Goal: Information Seeking & Learning: Learn about a topic

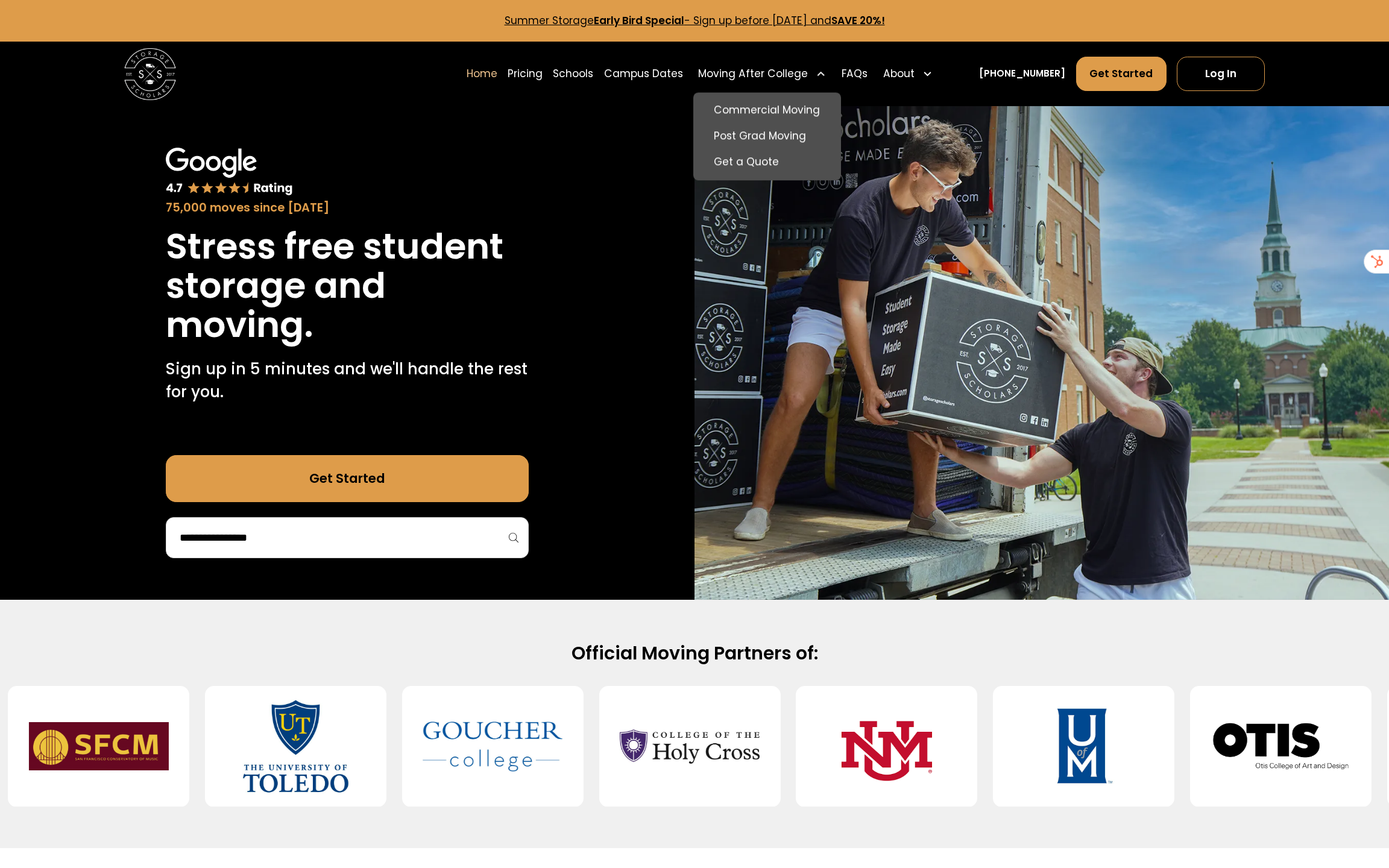
click at [761, 66] on div "Moving After College" at bounding box center [753, 74] width 110 height 16
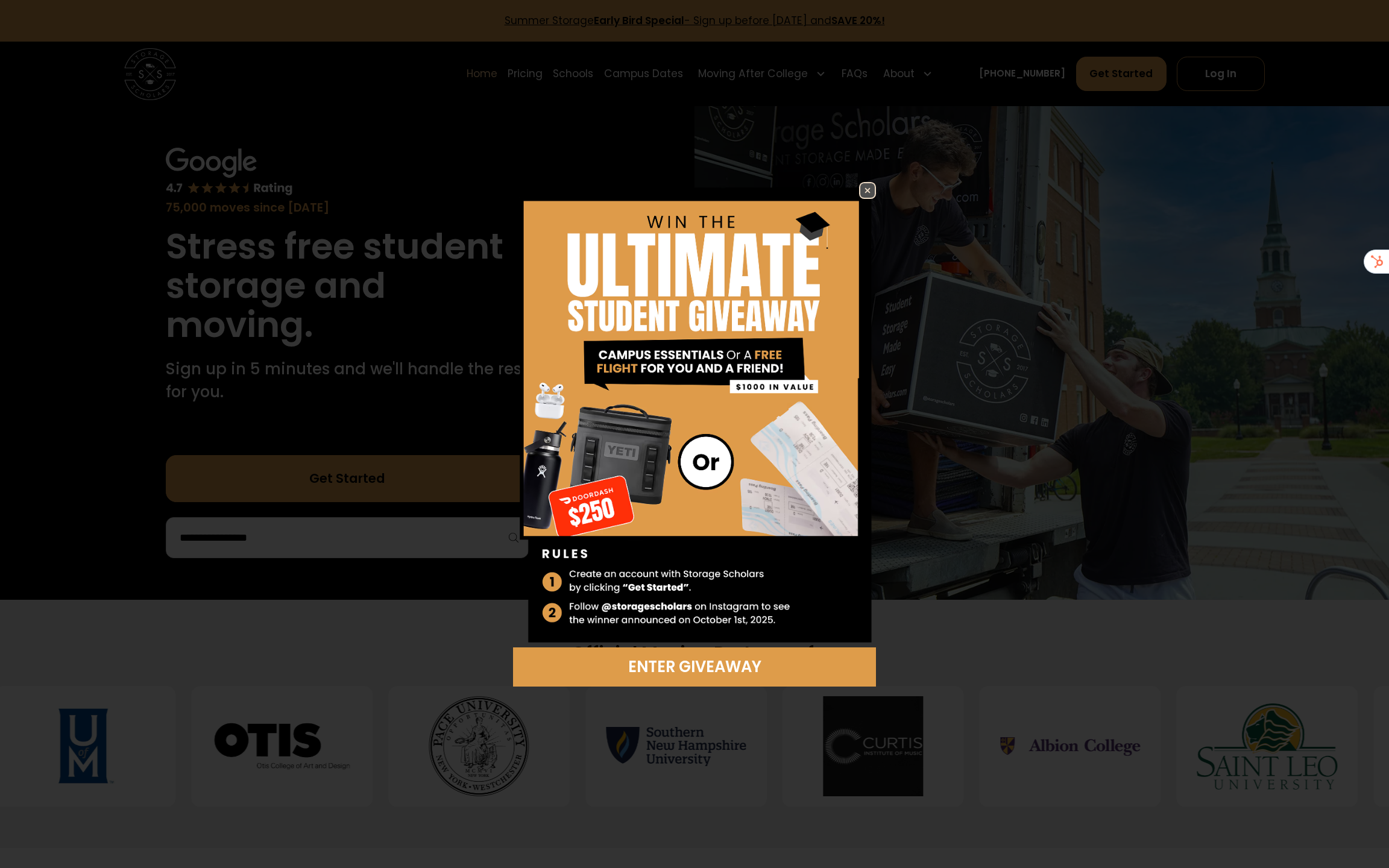
click at [872, 189] on img at bounding box center [867, 190] width 14 height 14
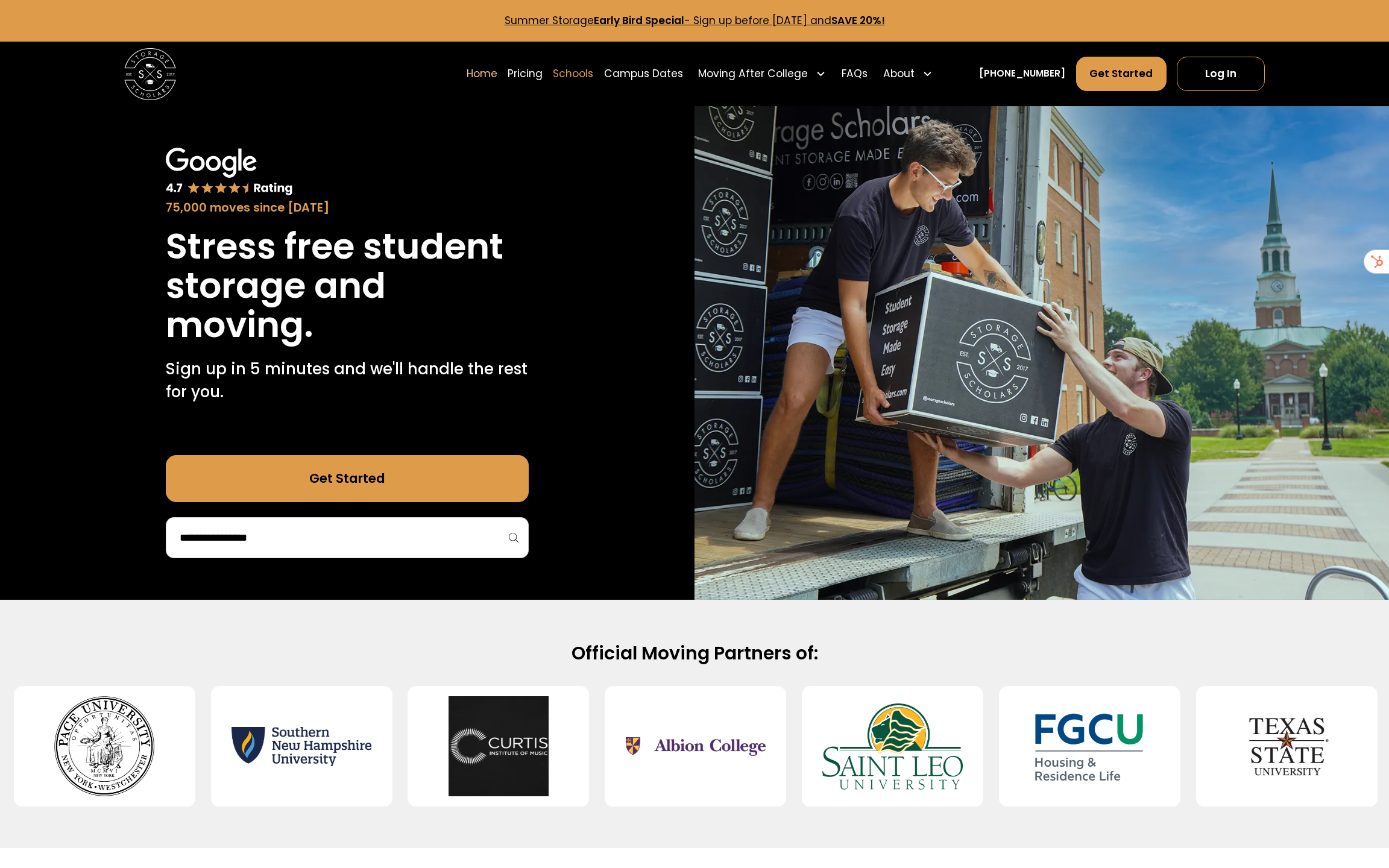
click at [593, 71] on link "Schools" at bounding box center [573, 73] width 40 height 36
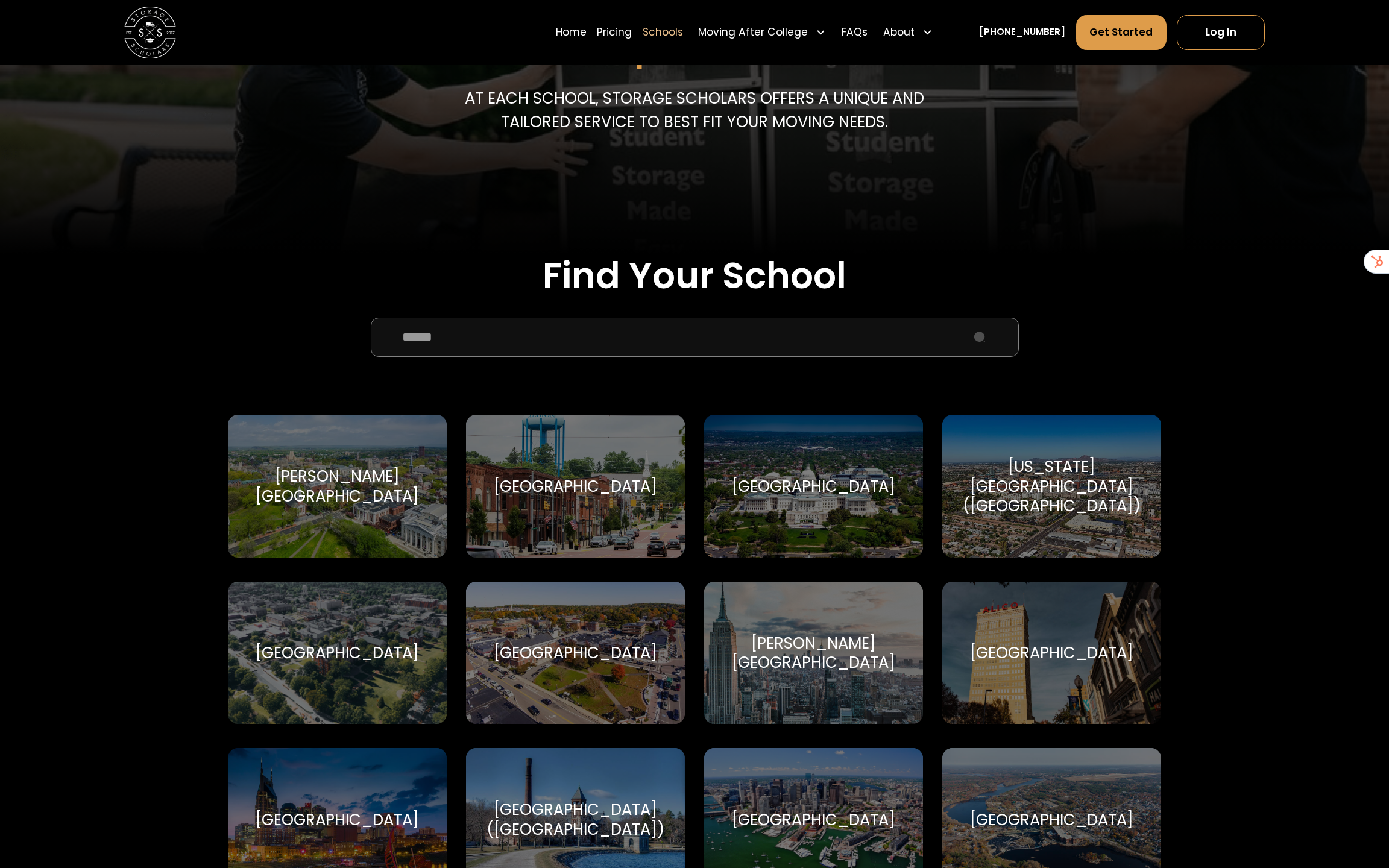
scroll to position [244, 0]
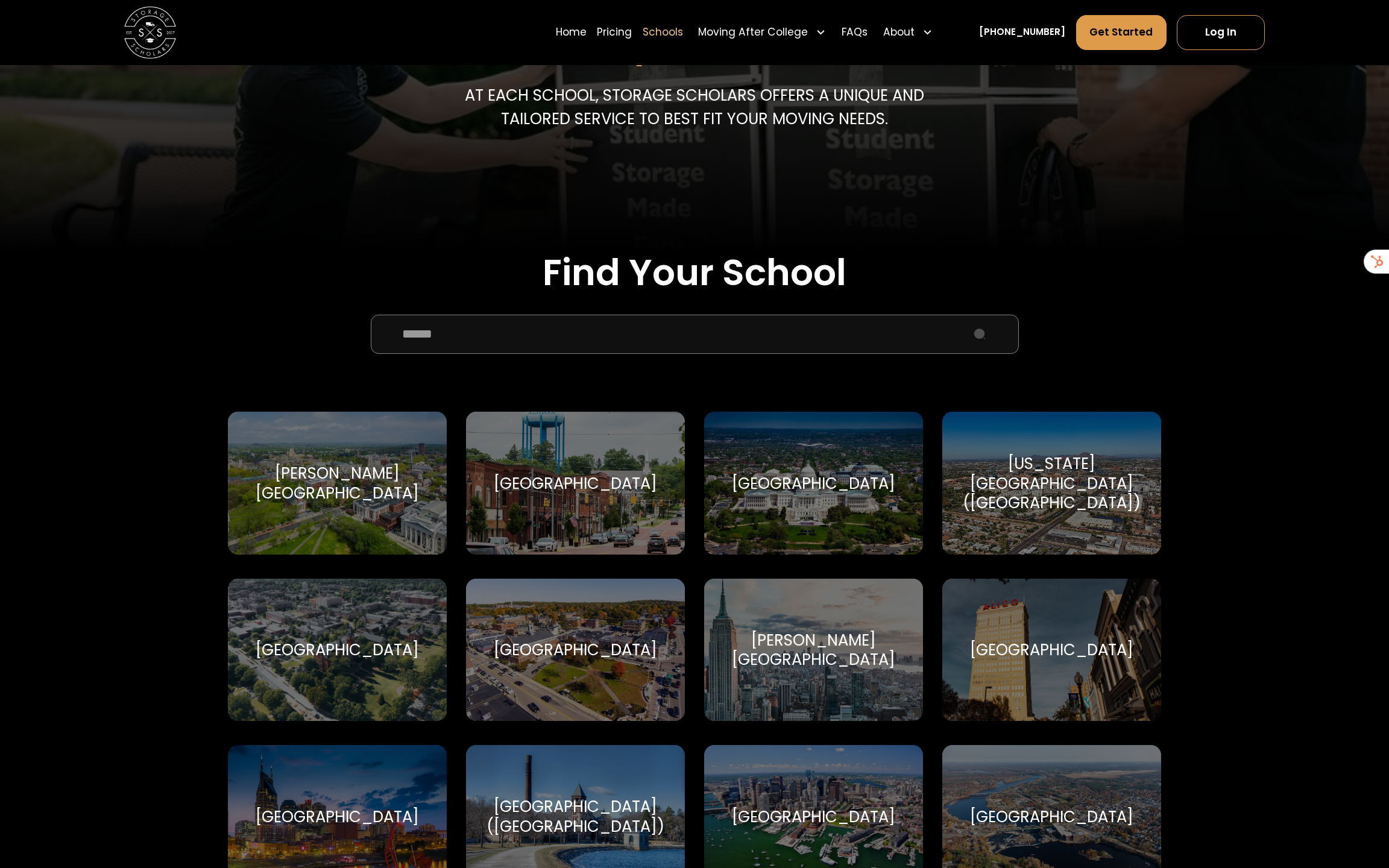
click at [828, 501] on div "American University American University" at bounding box center [813, 483] width 219 height 143
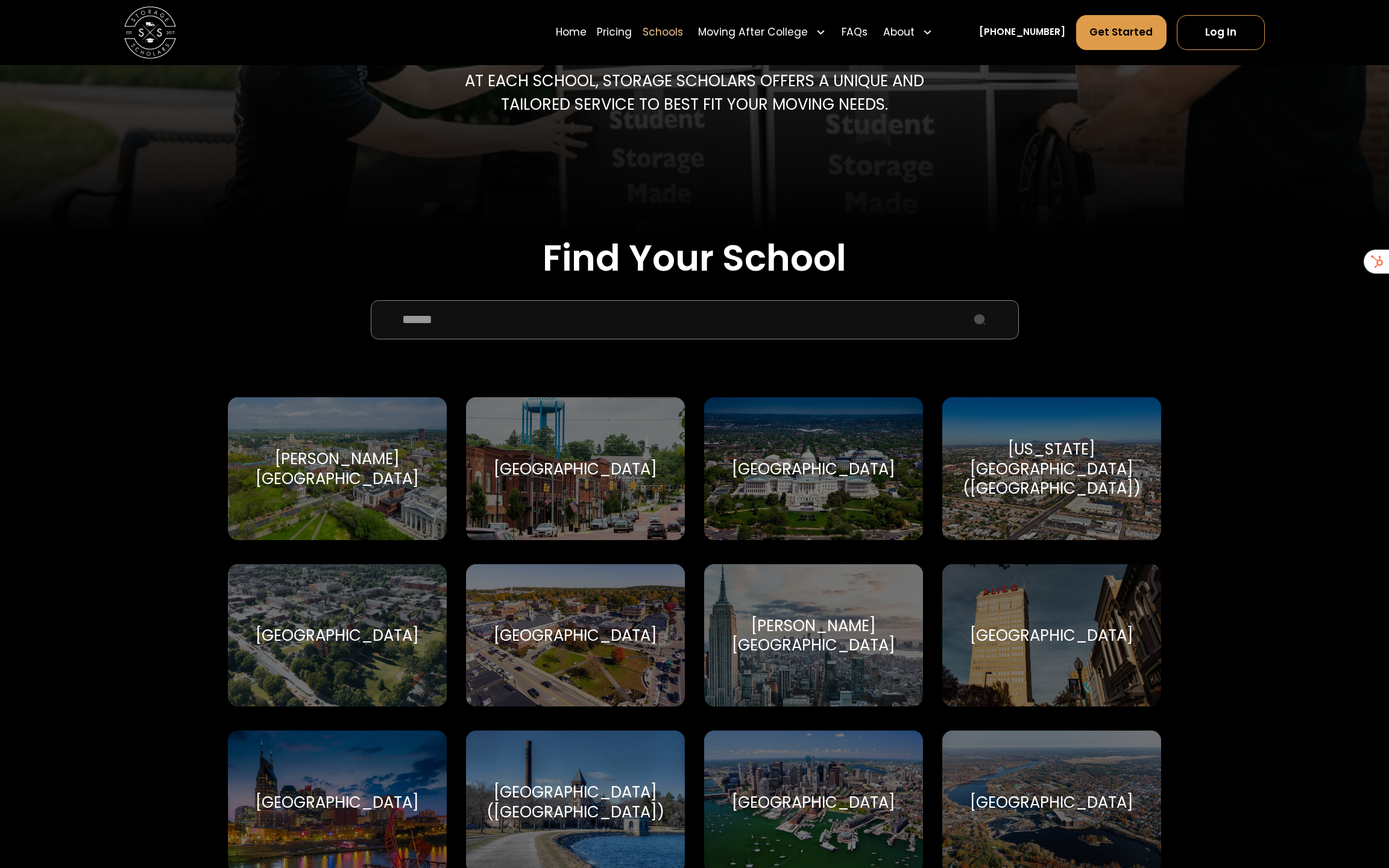
scroll to position [264, 0]
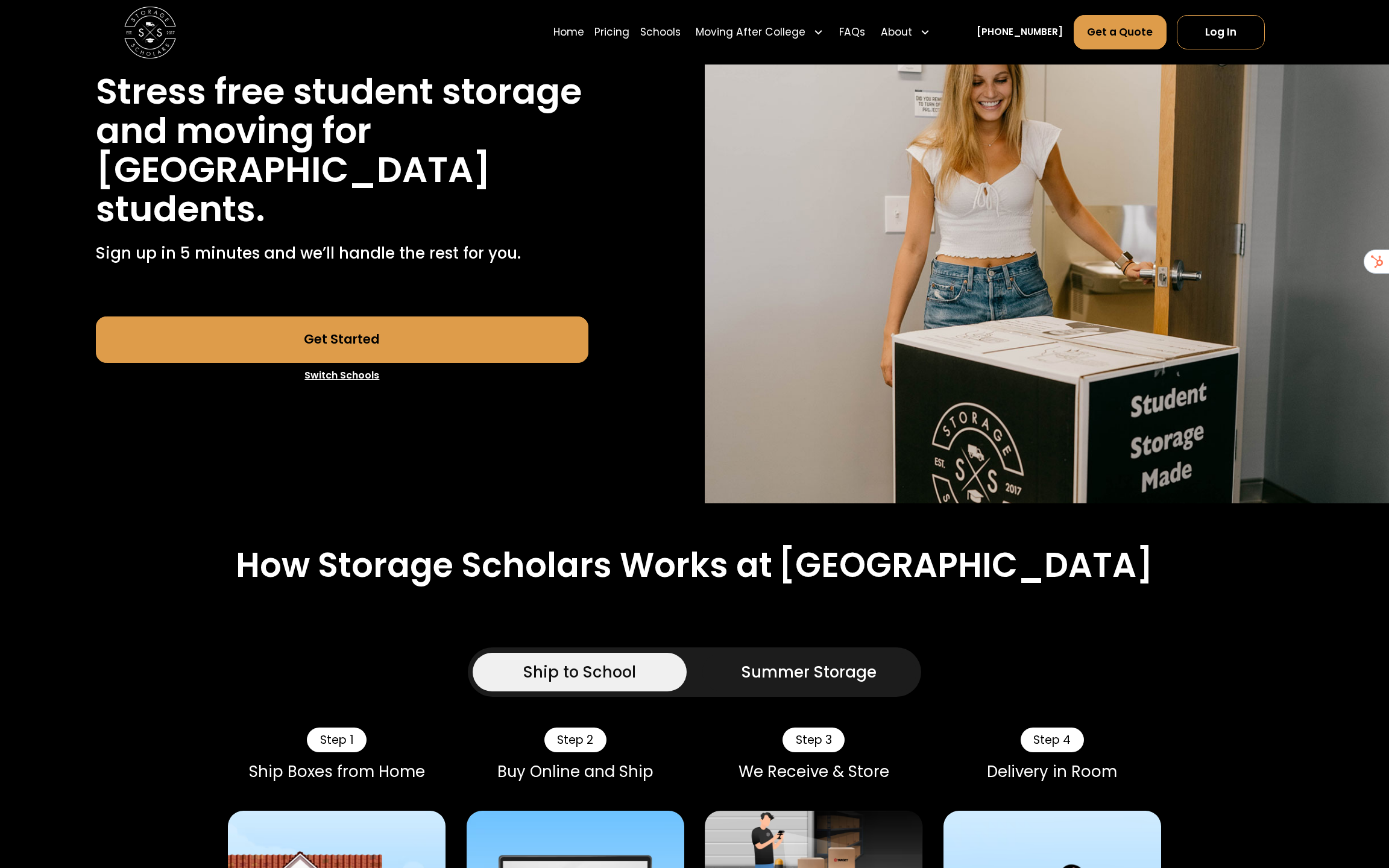
scroll to position [310, 0]
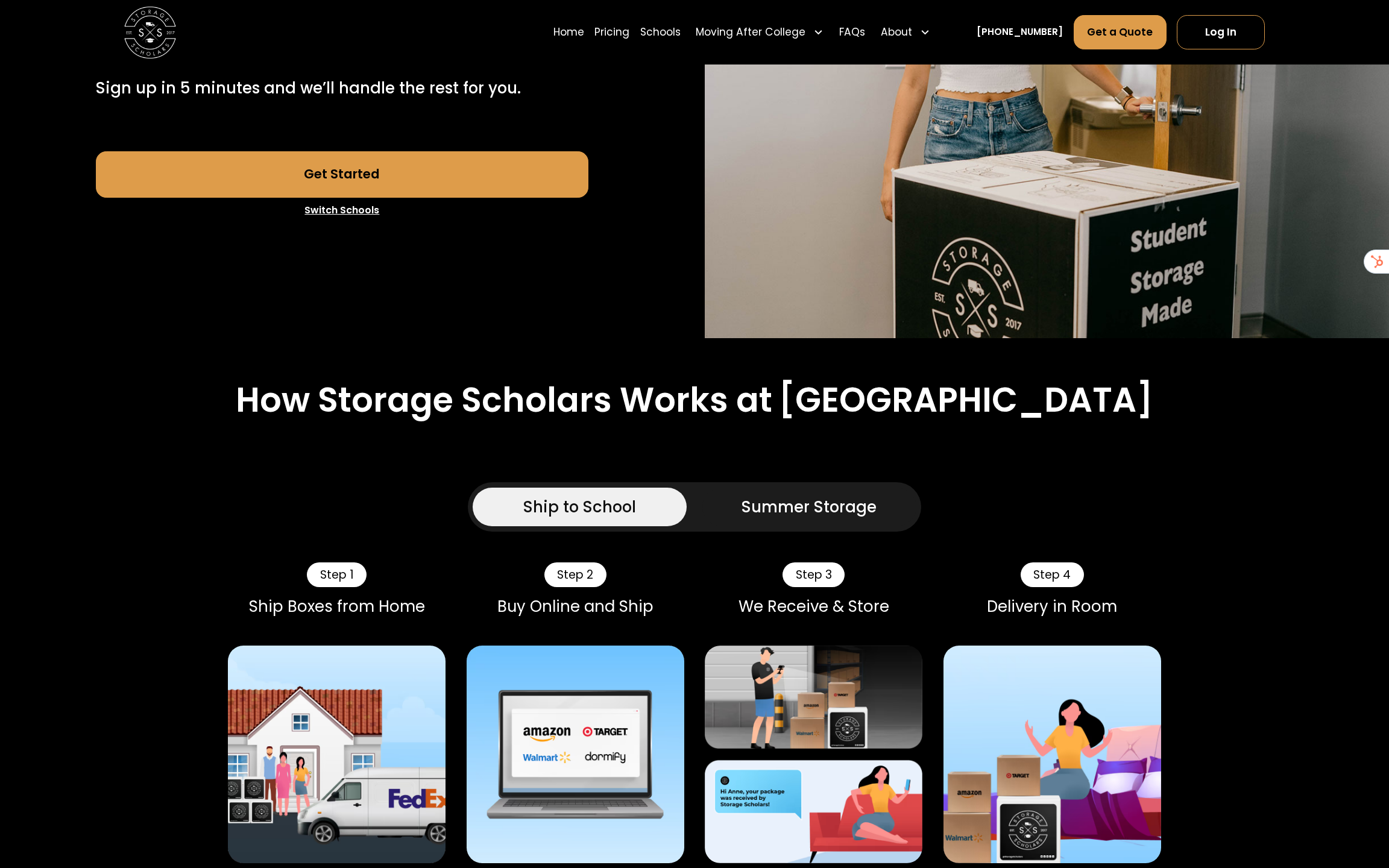
click at [814, 499] on div "Summer Storage" at bounding box center [809, 507] width 135 height 24
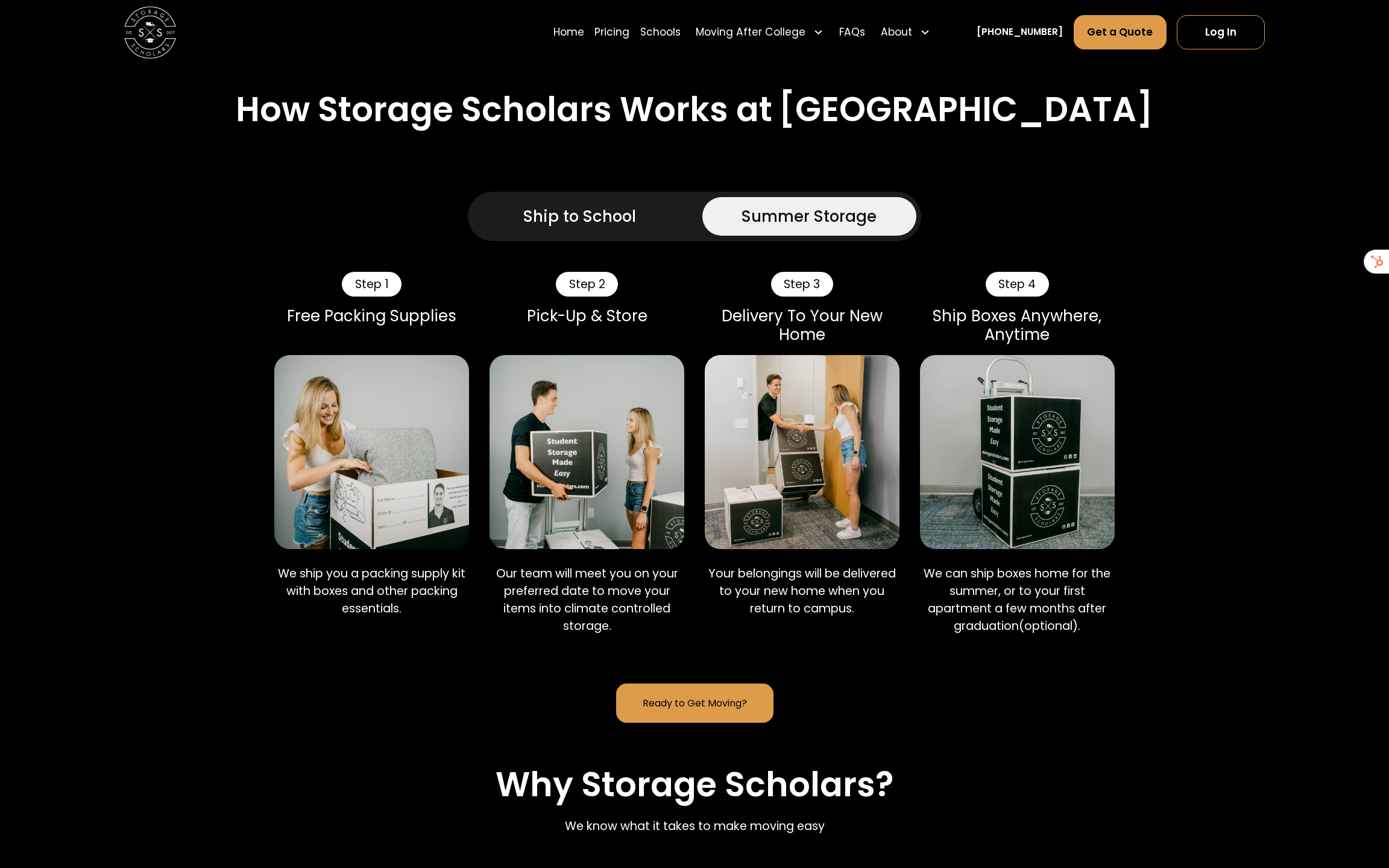
scroll to position [0, 0]
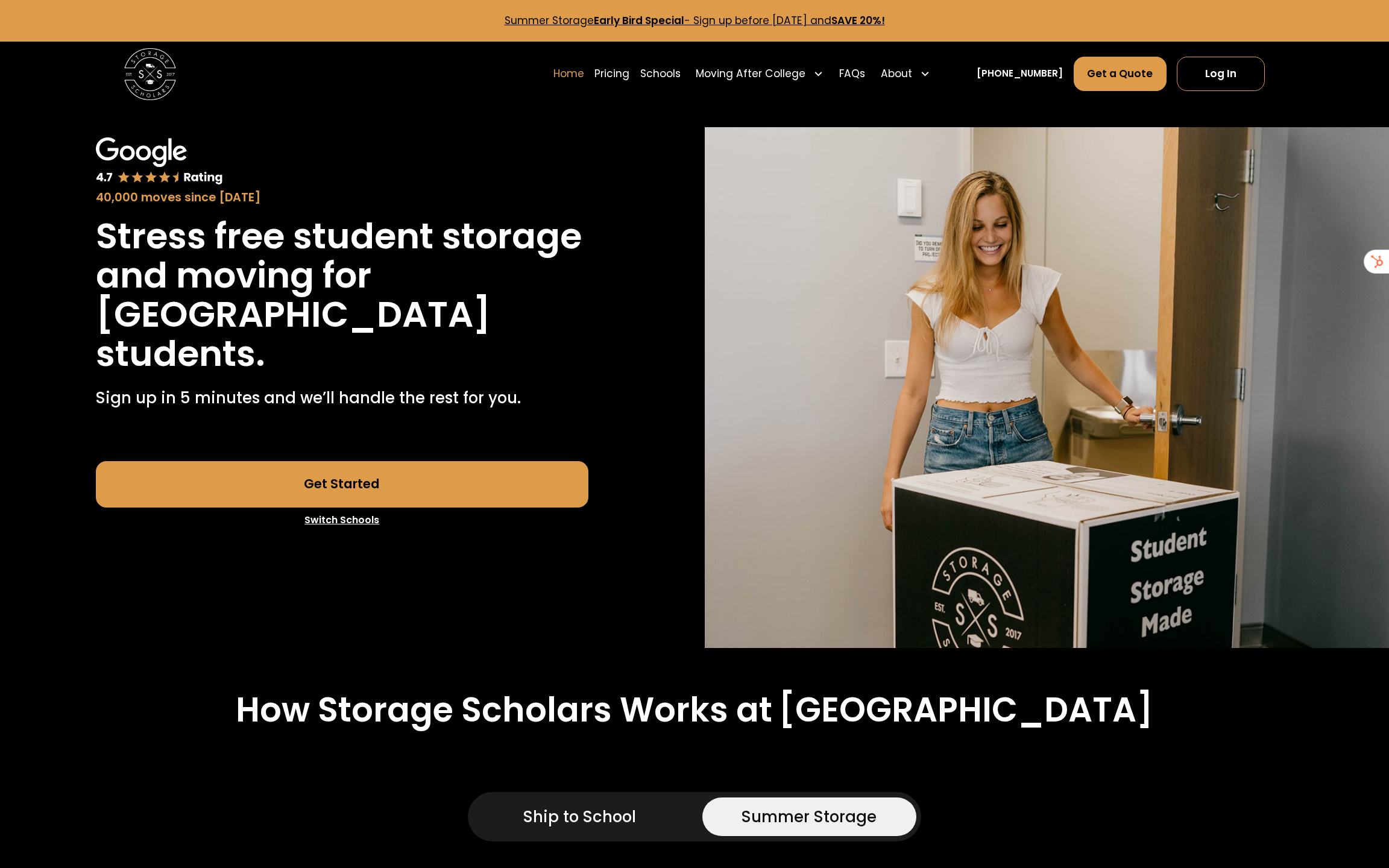
click at [584, 71] on link "Home" at bounding box center [569, 73] width 31 height 36
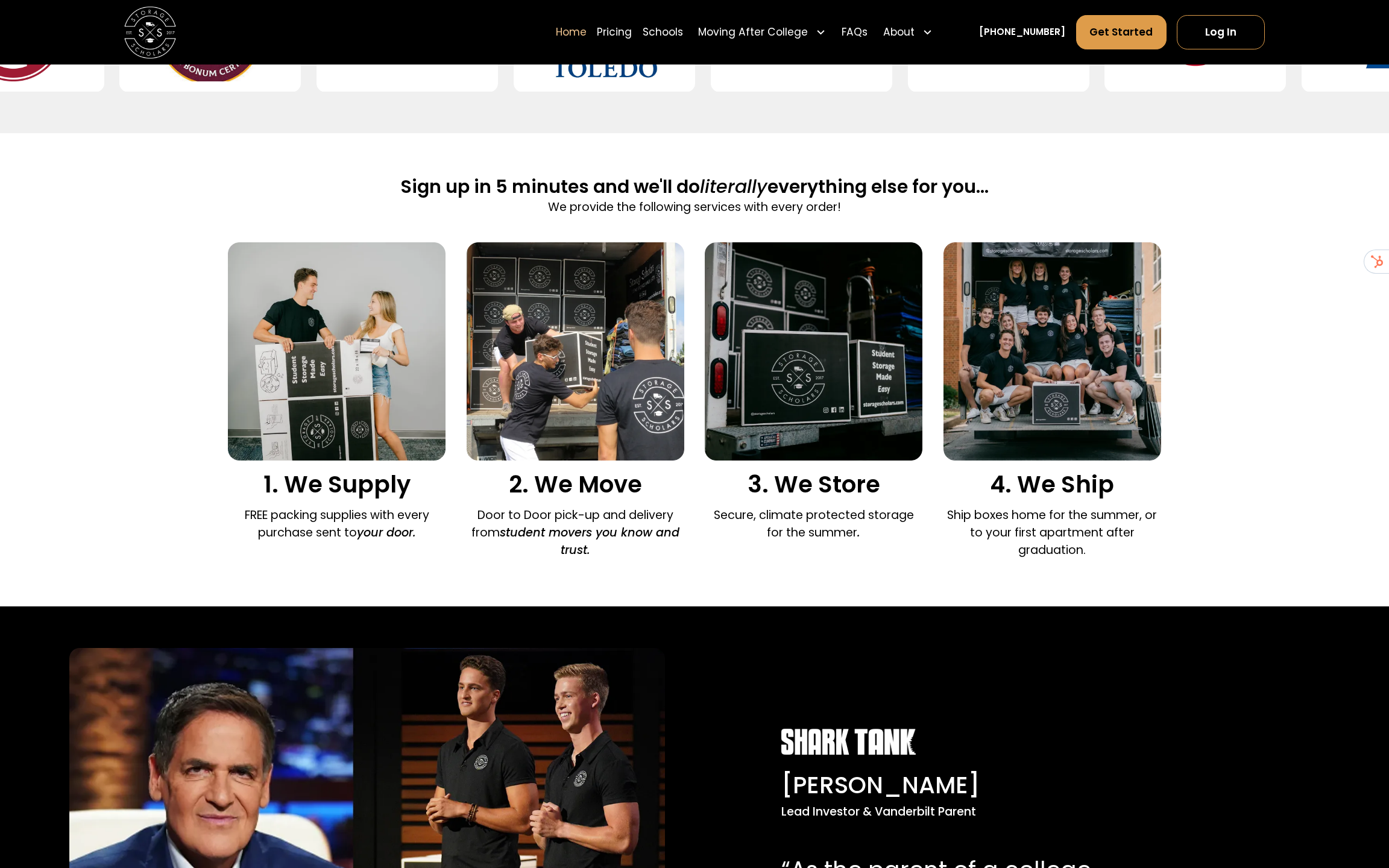
scroll to position [699, 0]
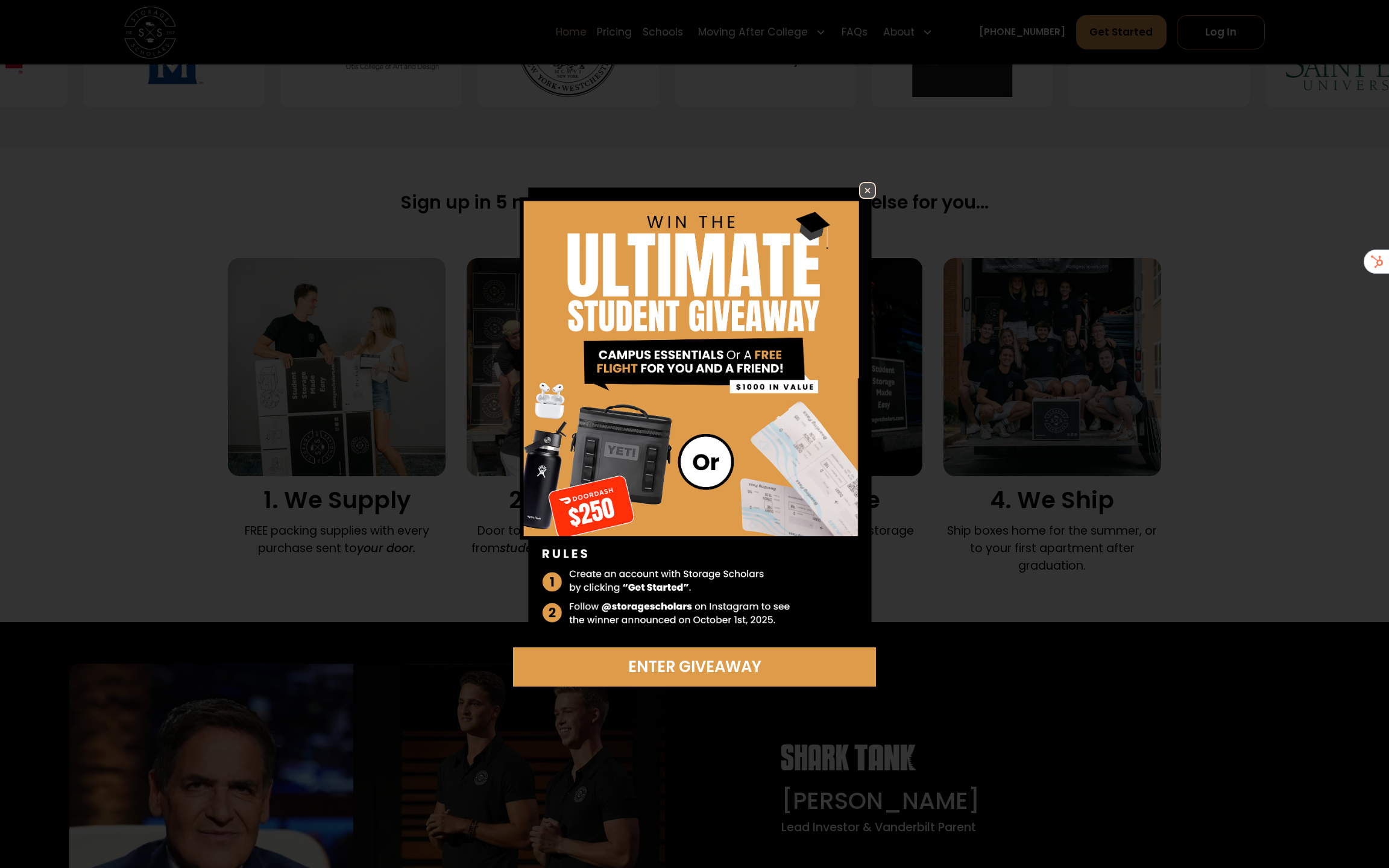
click at [863, 191] on img at bounding box center [867, 190] width 14 height 14
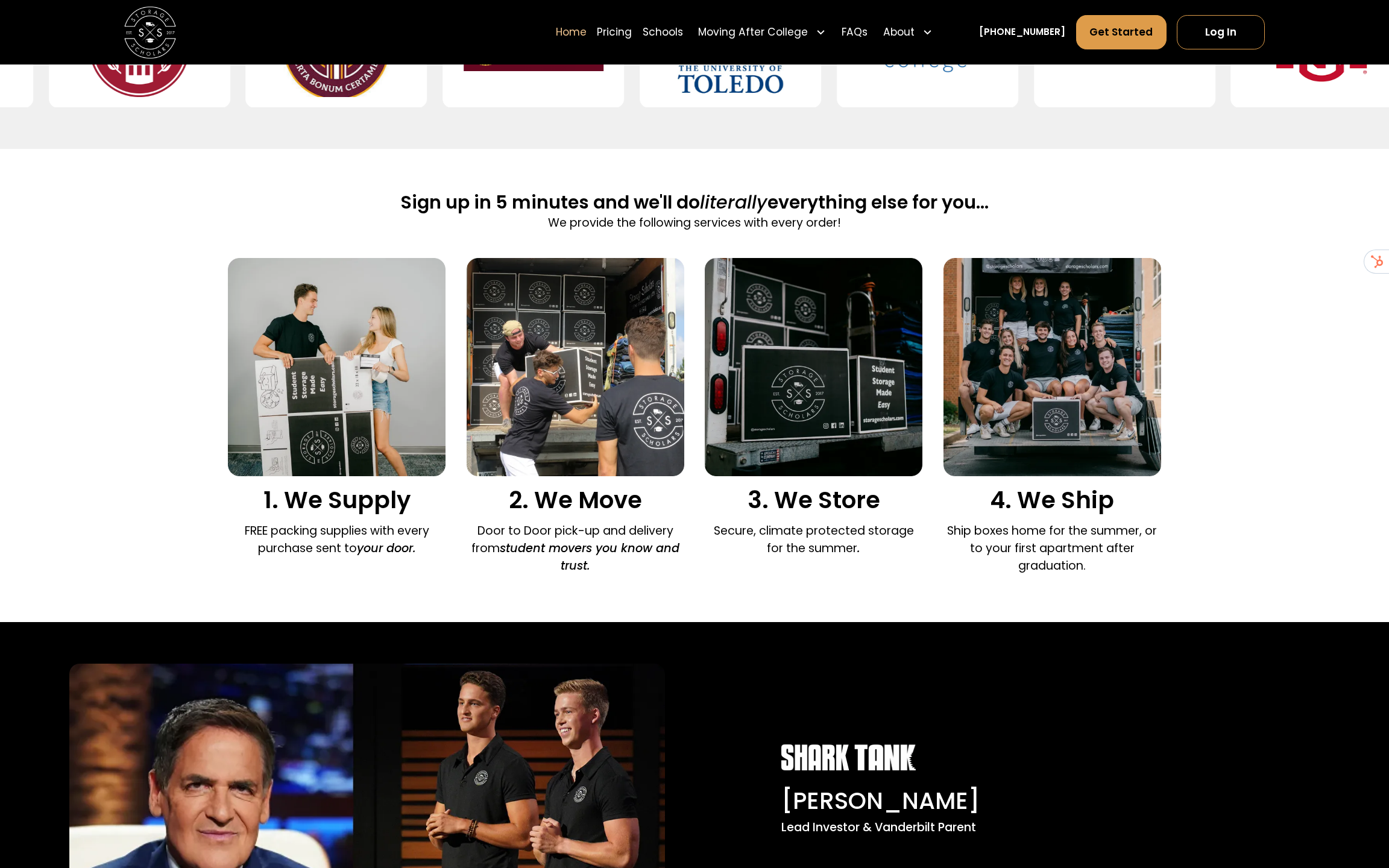
scroll to position [0, 0]
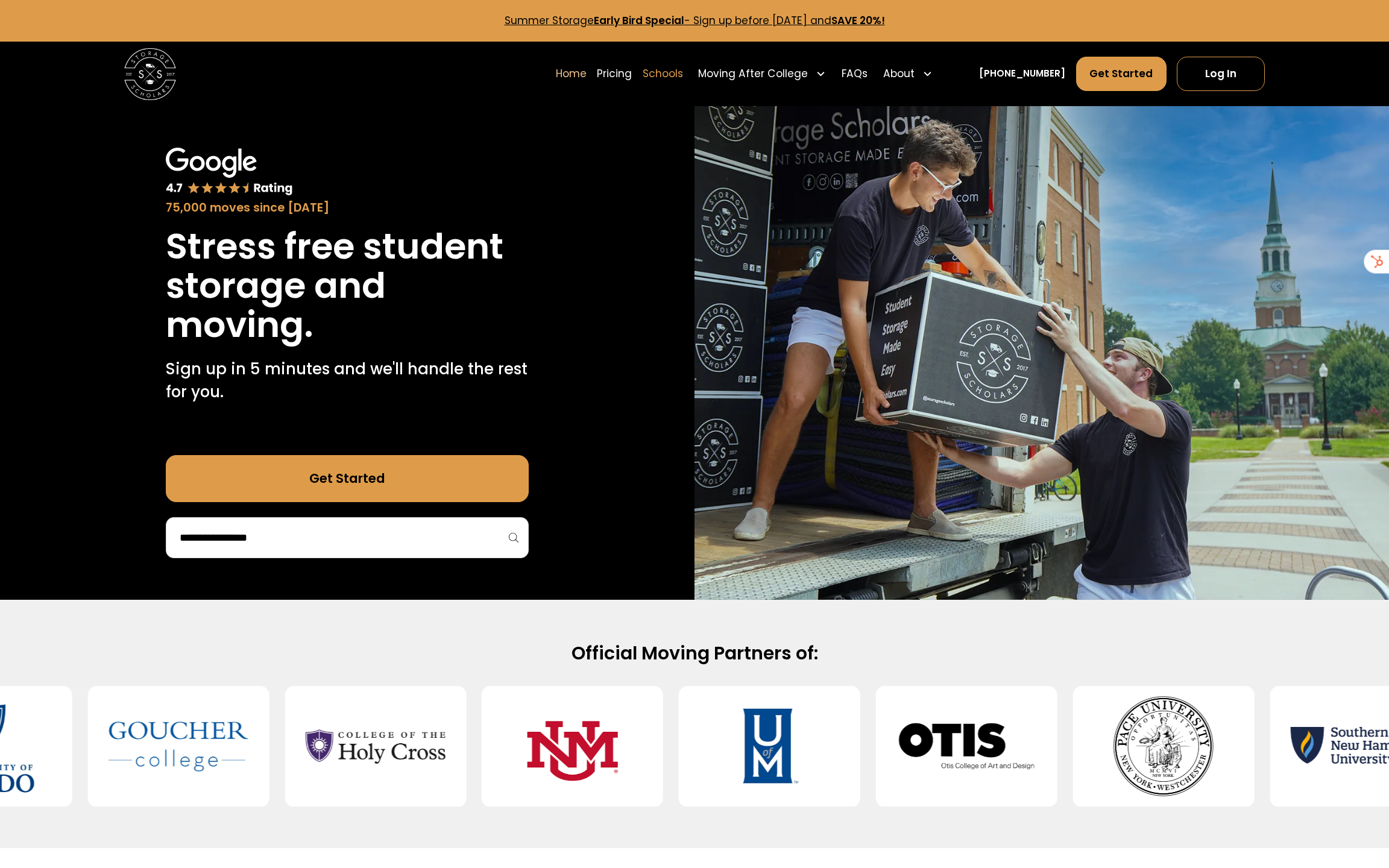
click at [683, 67] on link "Schools" at bounding box center [662, 73] width 40 height 36
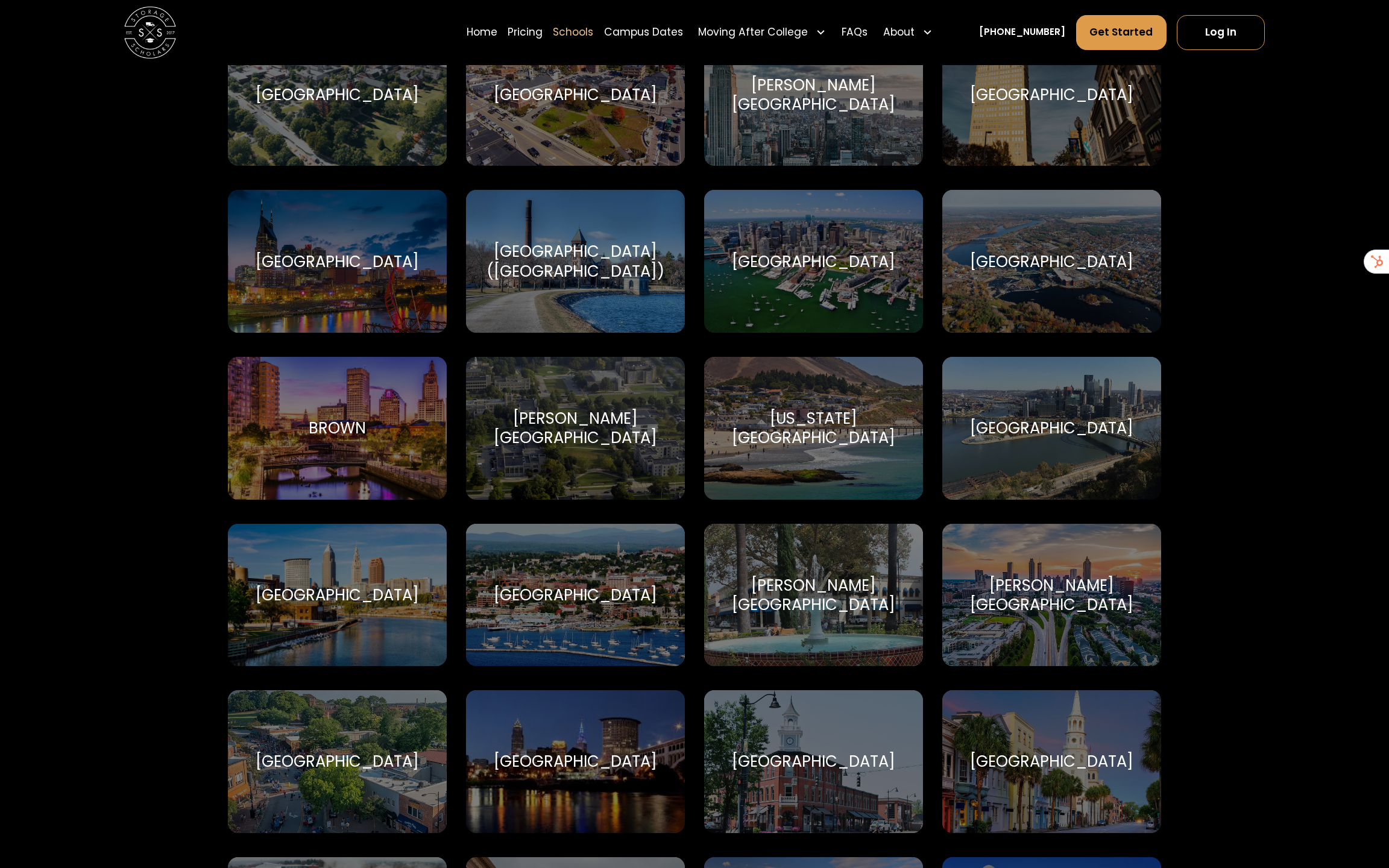
scroll to position [802, 0]
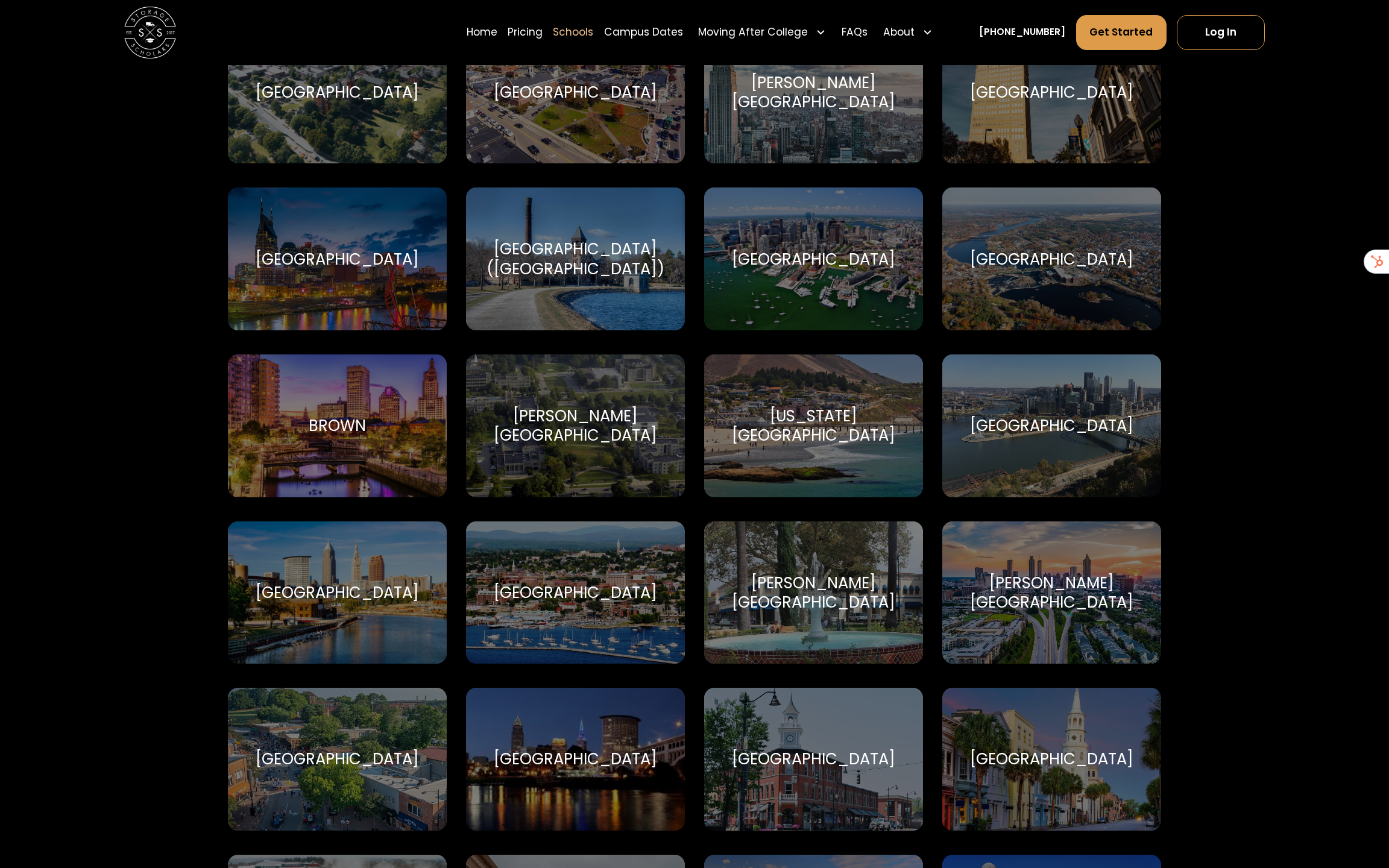
click at [317, 385] on div "Brown Brown University" at bounding box center [337, 426] width 219 height 143
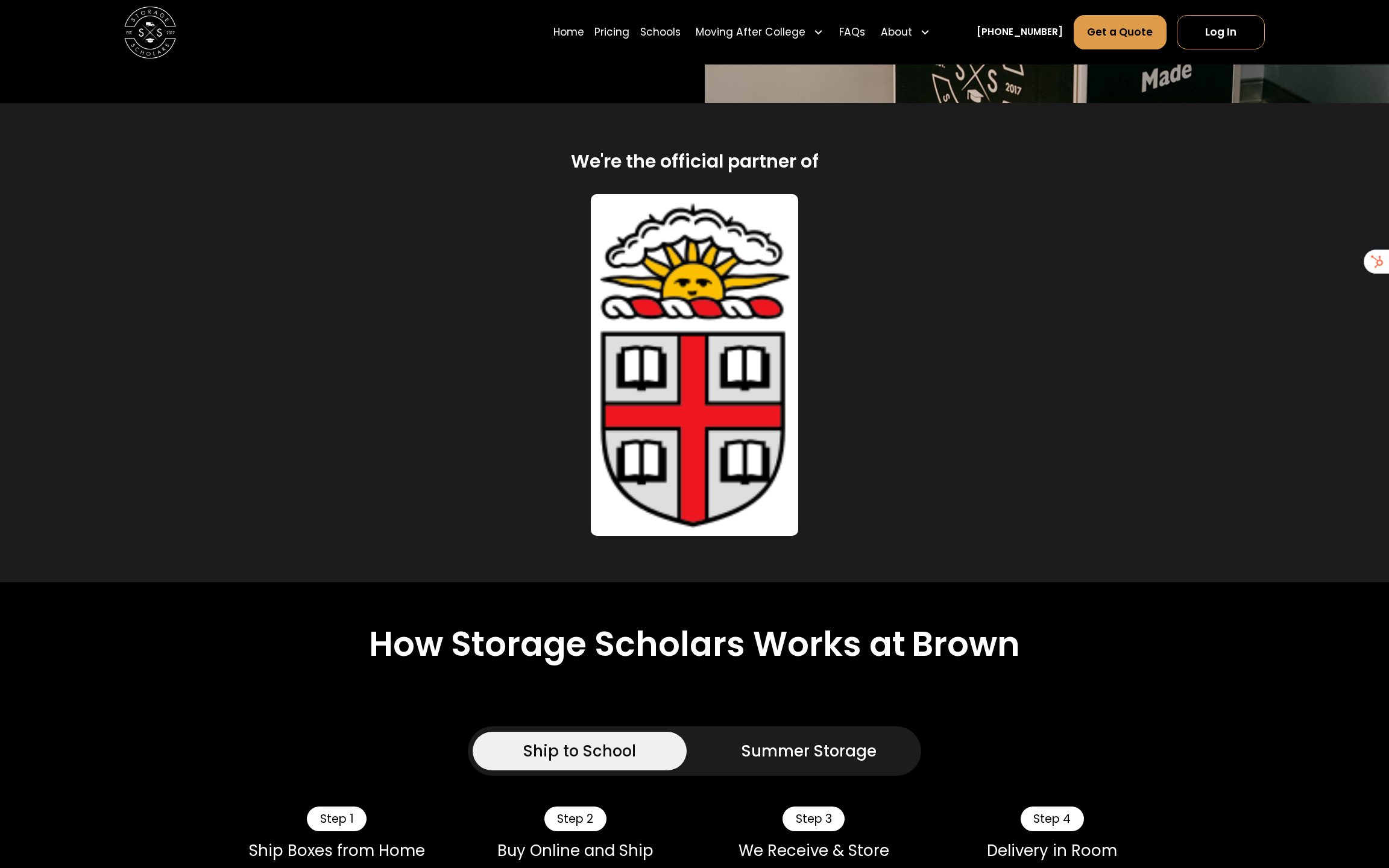
scroll to position [541, 0]
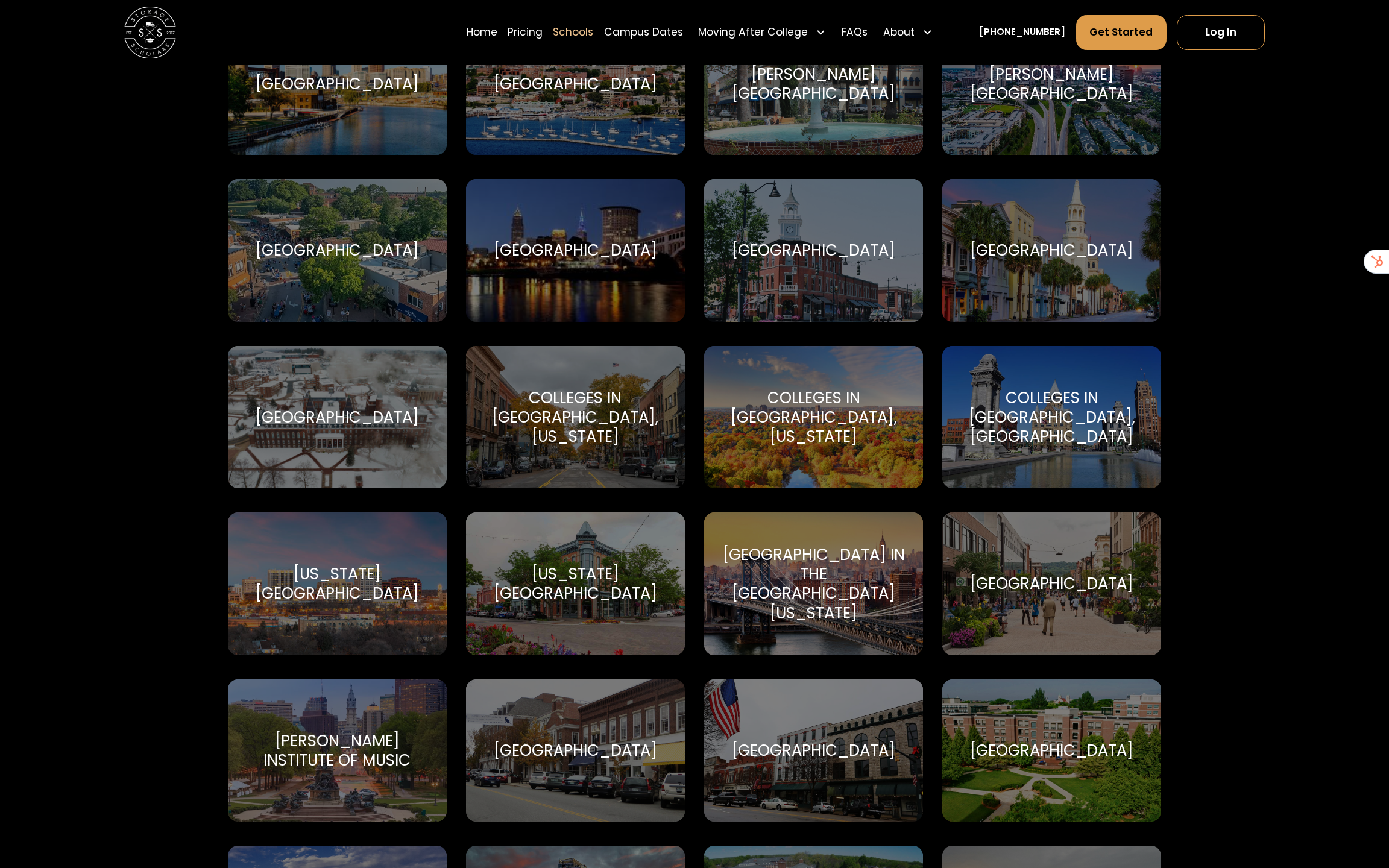
scroll to position [1310, 0]
click at [808, 415] on div "Colleges in New Haven, Connecticut" at bounding box center [813, 418] width 187 height 59
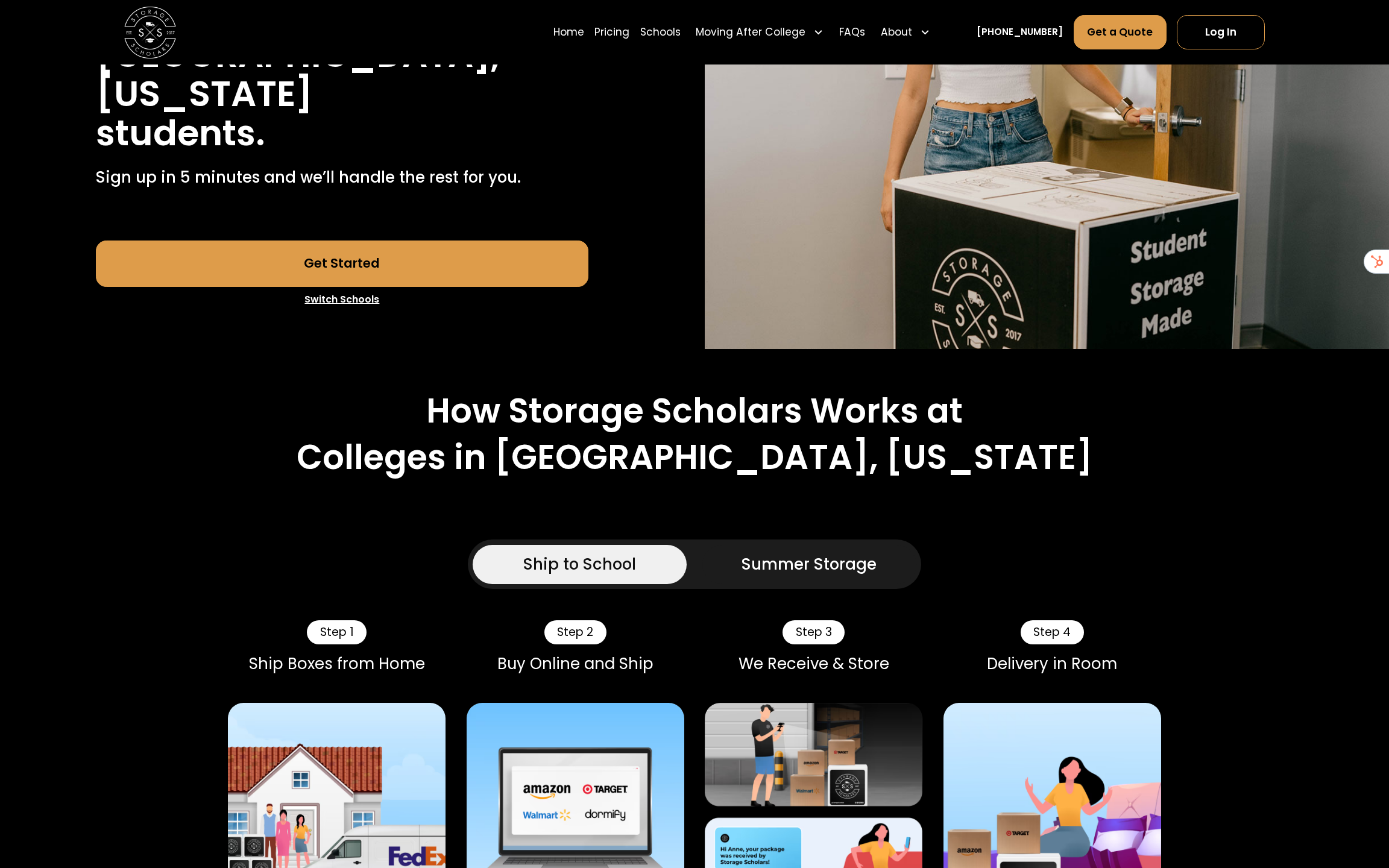
scroll to position [441, 0]
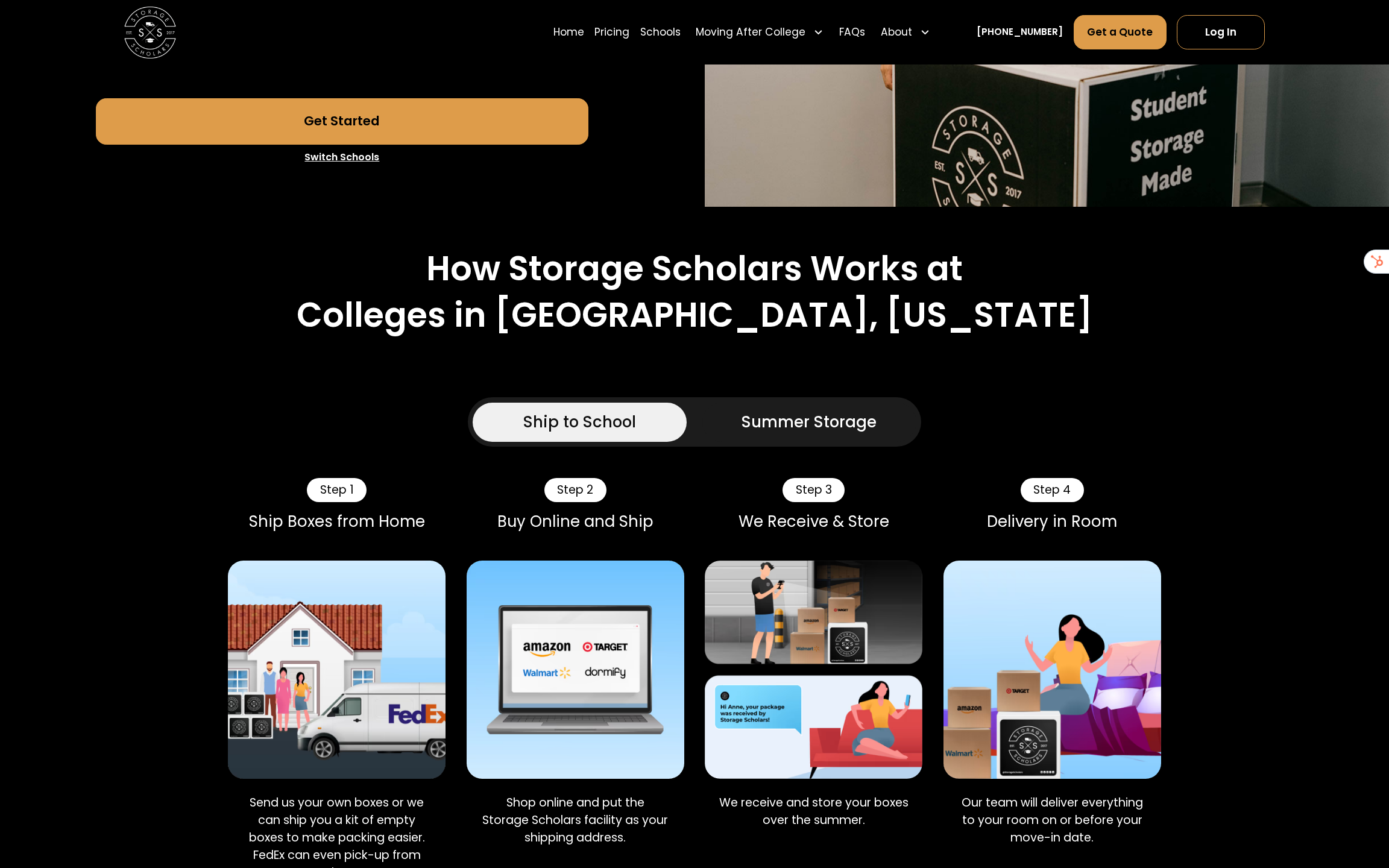
click at [767, 419] on div "Summer Storage" at bounding box center [809, 422] width 135 height 24
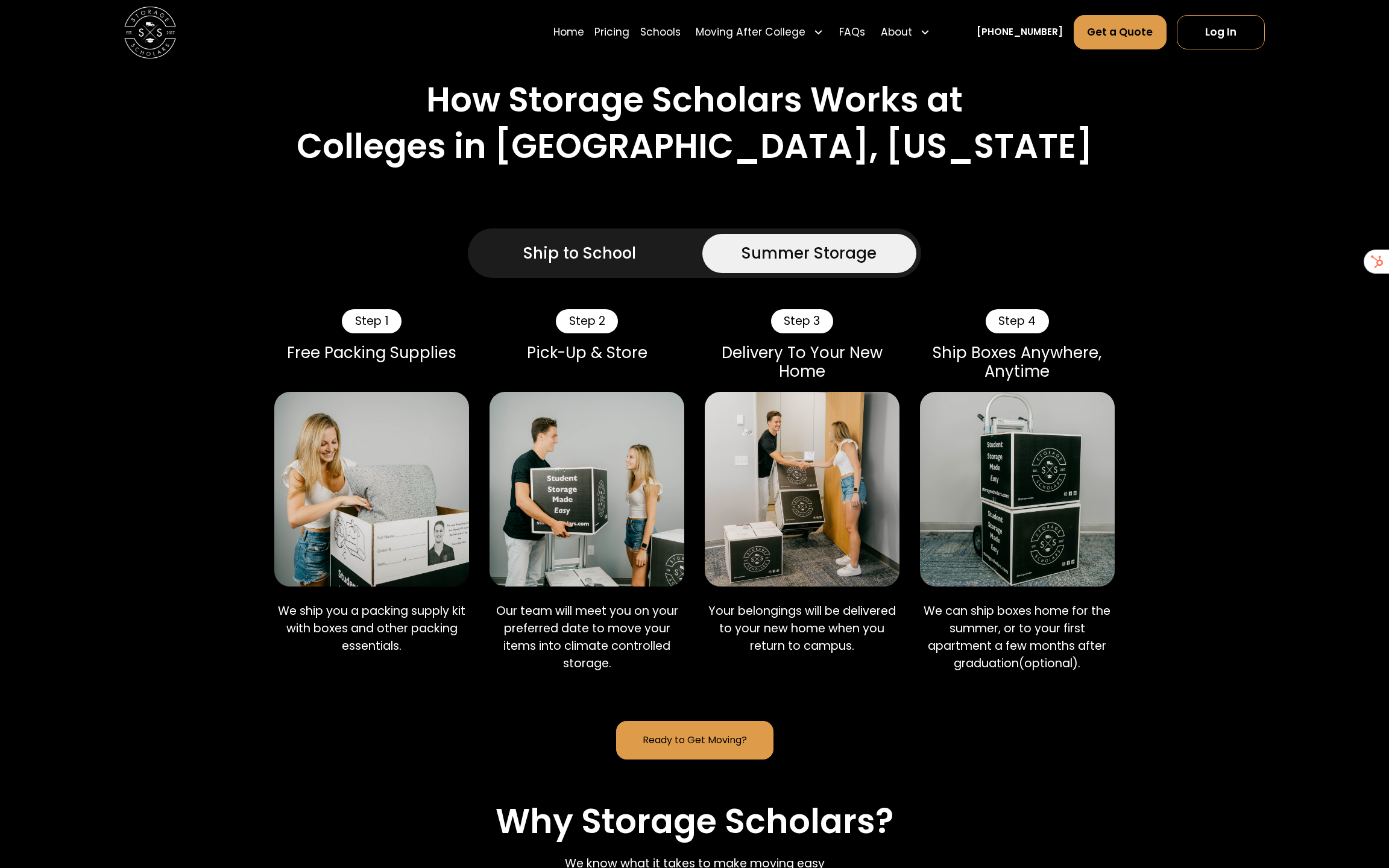
scroll to position [618, 0]
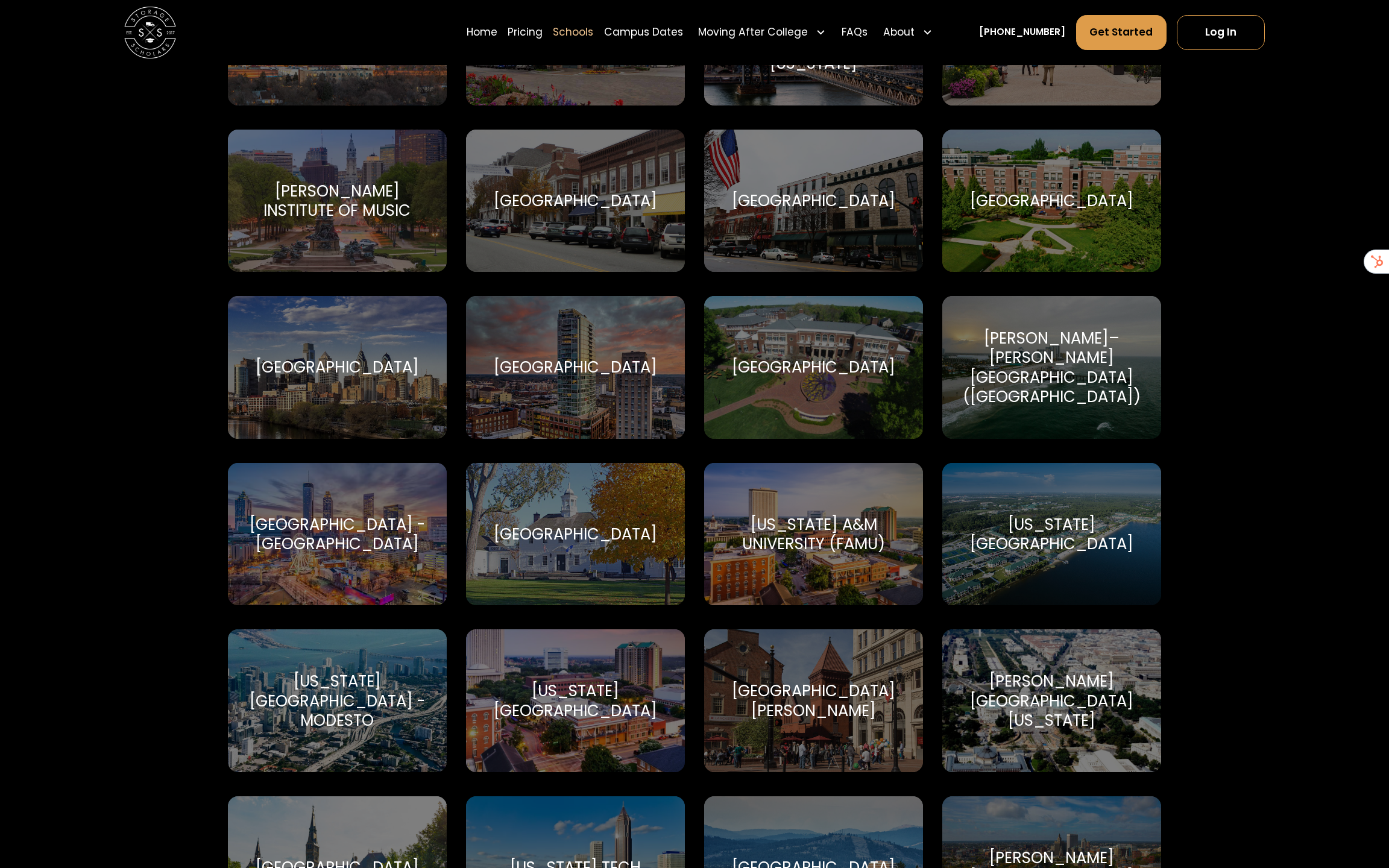
scroll to position [2017, 0]
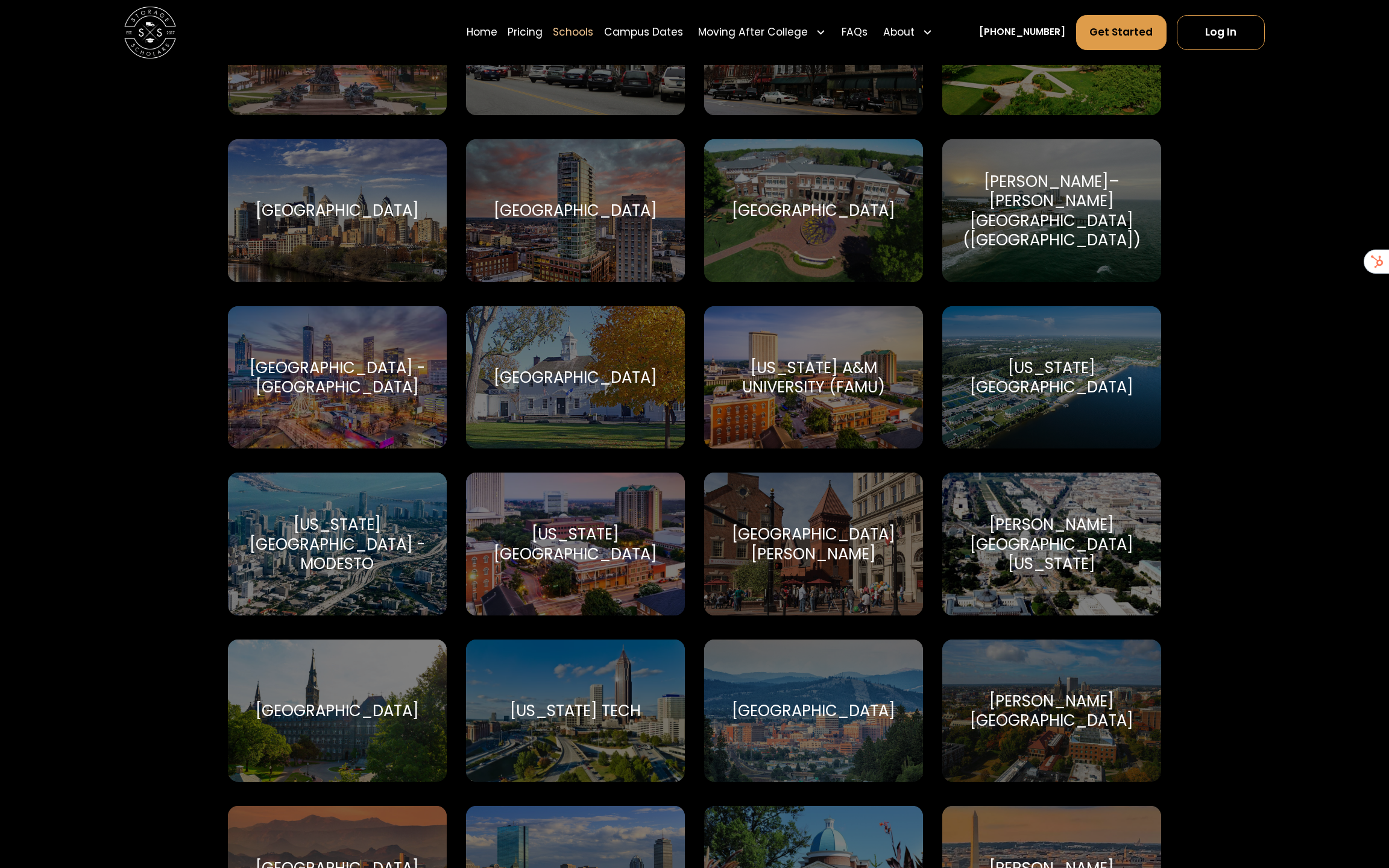
click at [804, 549] on div "[GEOGRAPHIC_DATA][PERSON_NAME]" at bounding box center [813, 543] width 187 height 39
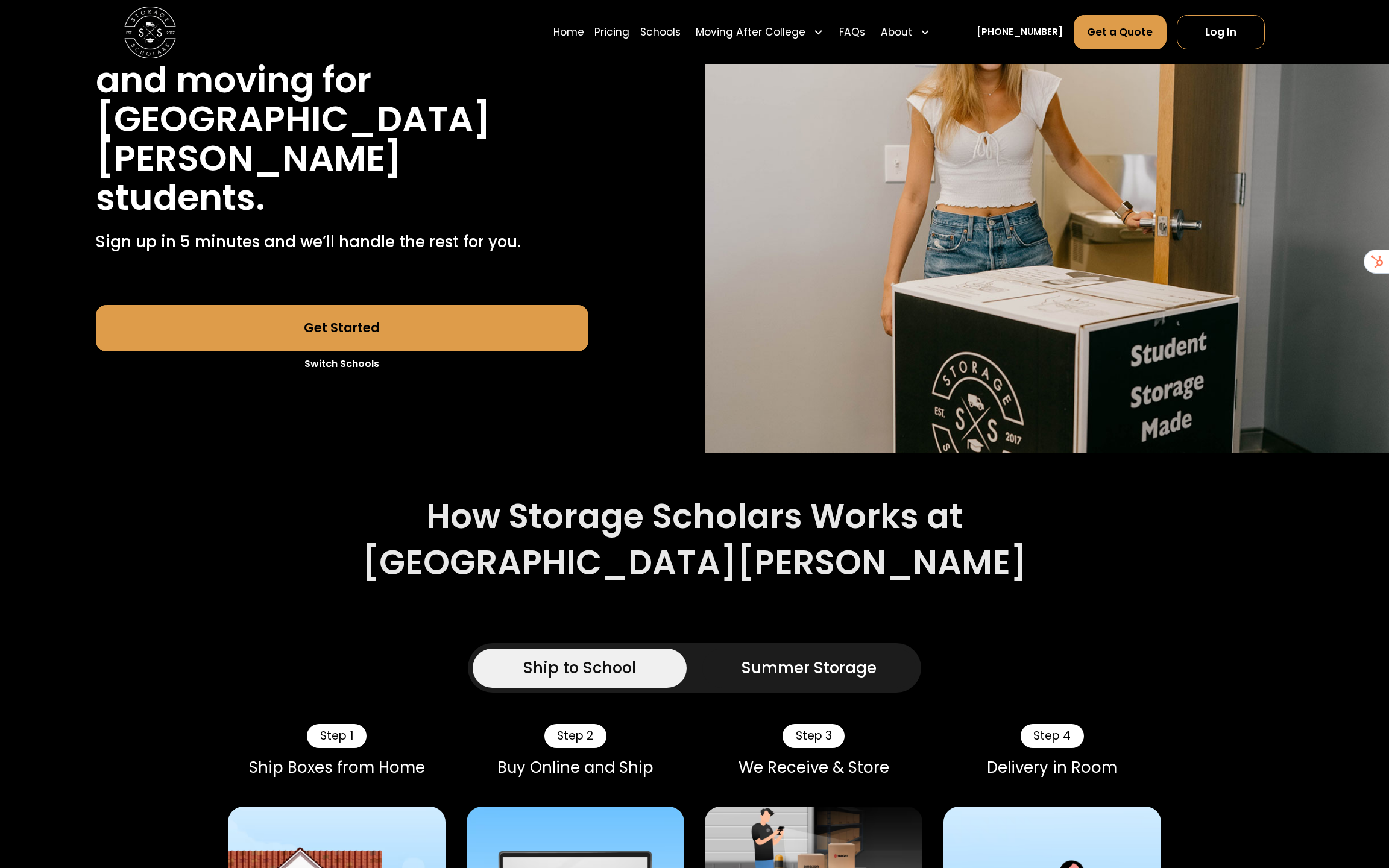
scroll to position [830, 0]
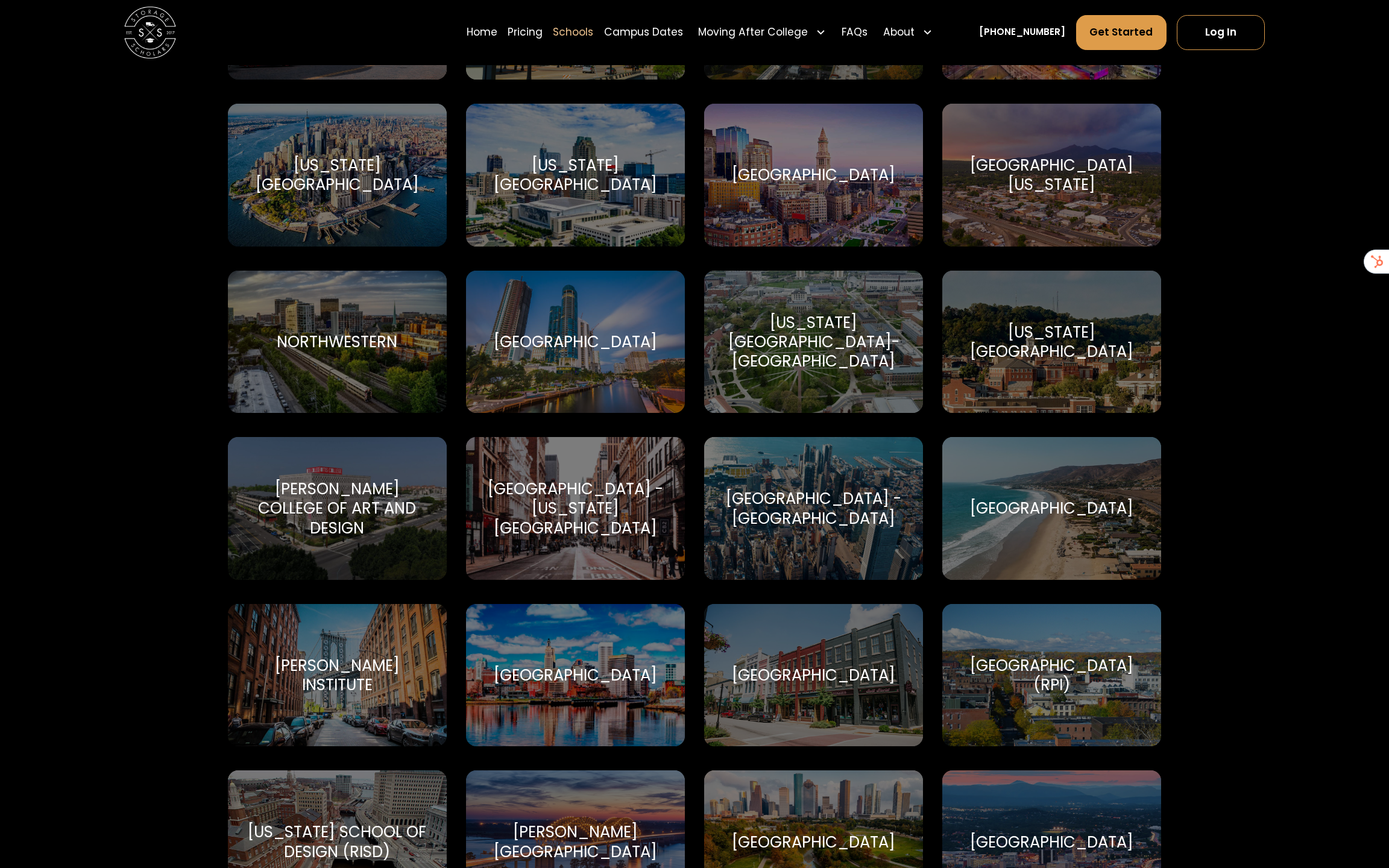
scroll to position [3561, 0]
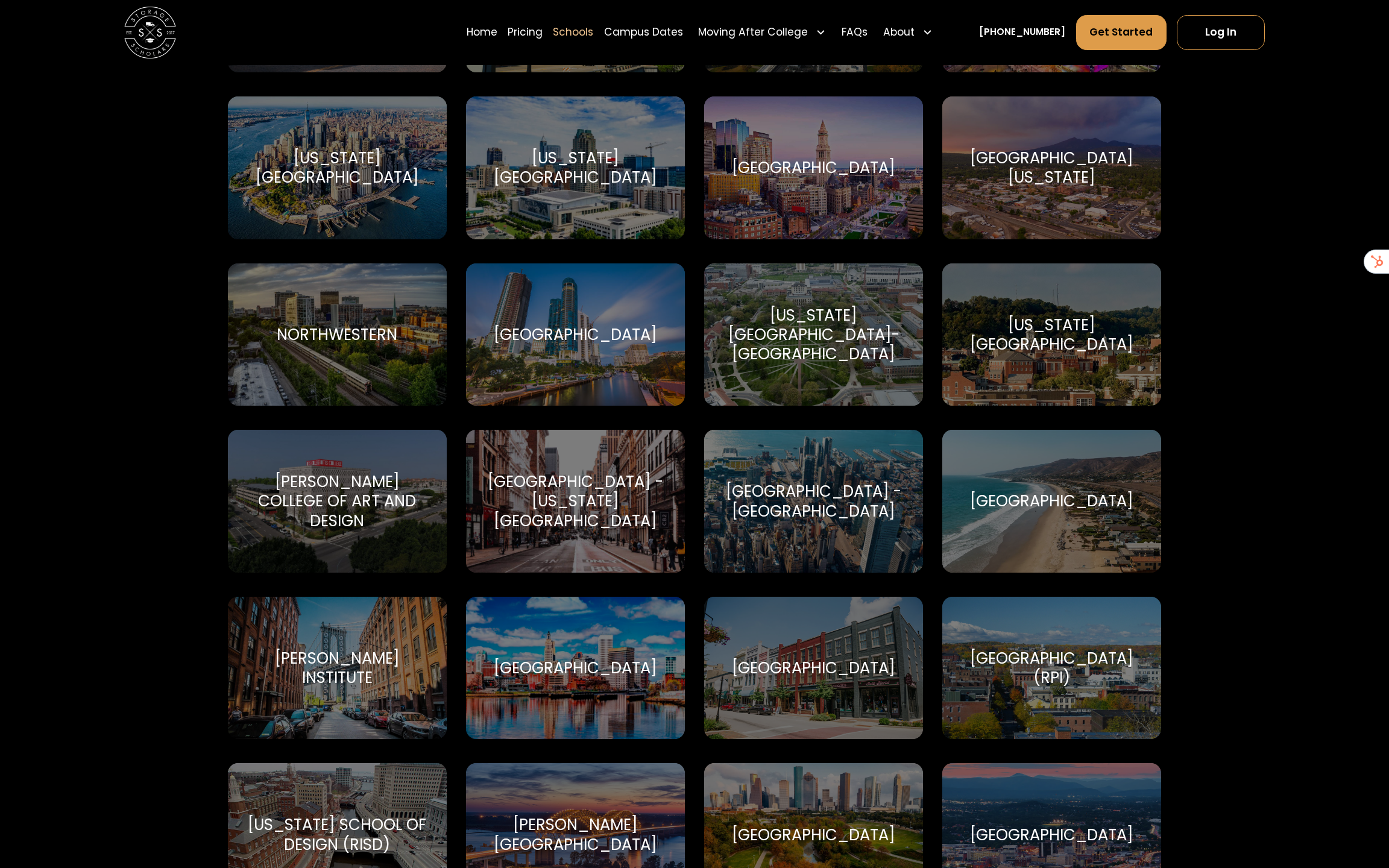
click at [1032, 356] on div "[US_STATE][GEOGRAPHIC_DATA][US_STATE]" at bounding box center [1051, 335] width 219 height 143
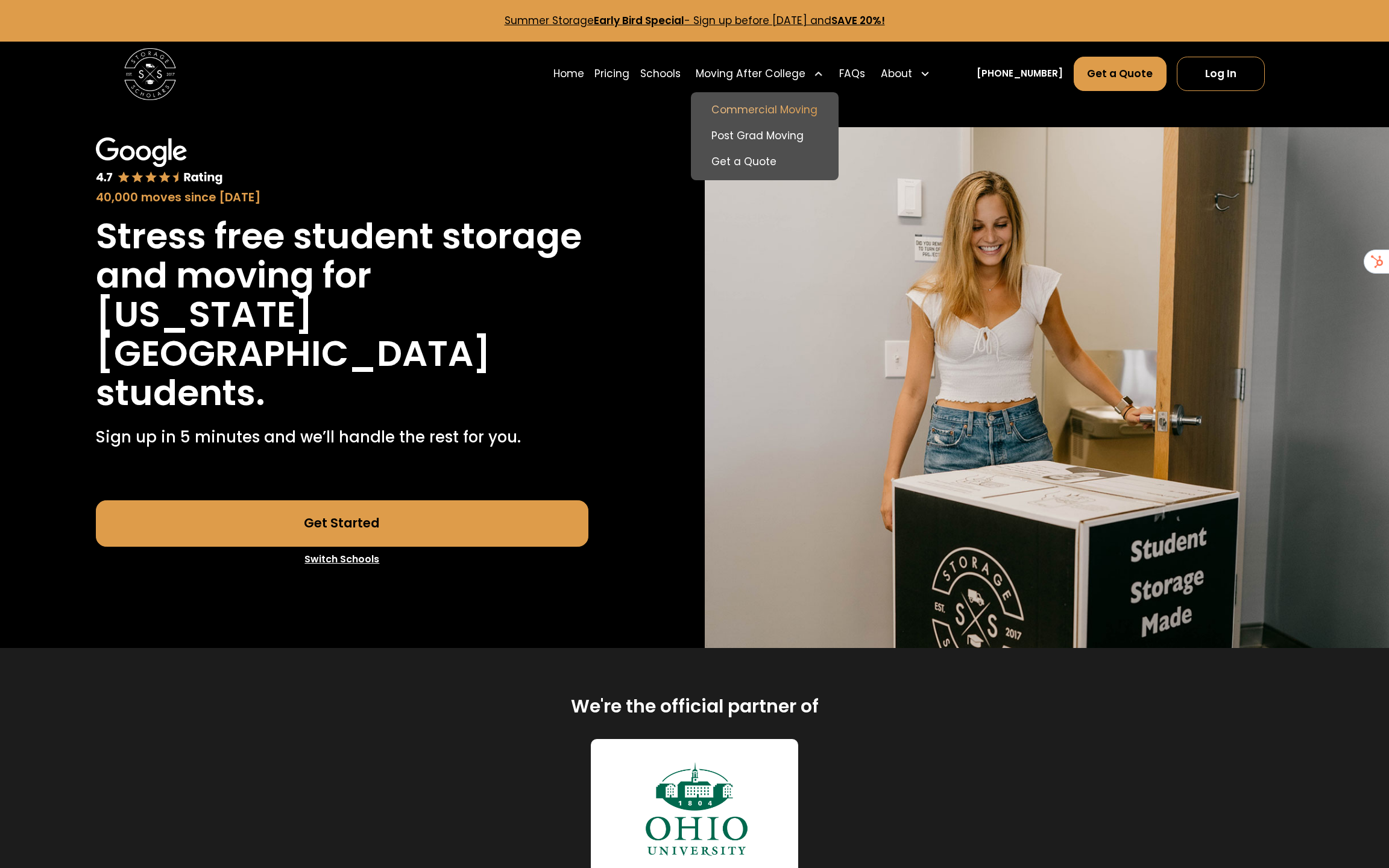
click at [793, 117] on link "Commercial Moving" at bounding box center [765, 110] width 138 height 26
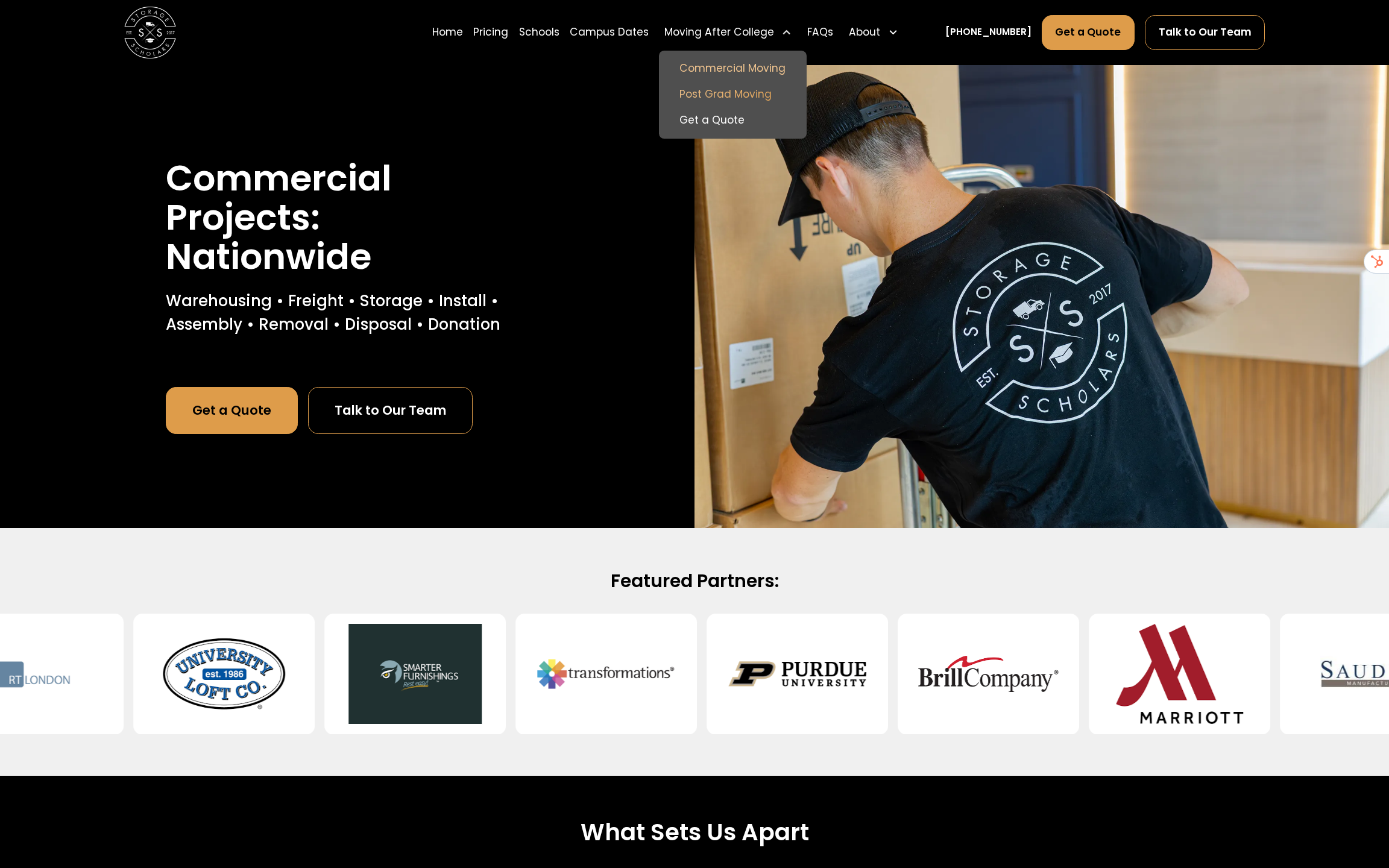
click at [763, 97] on link "Post Grad Moving" at bounding box center [733, 95] width 138 height 26
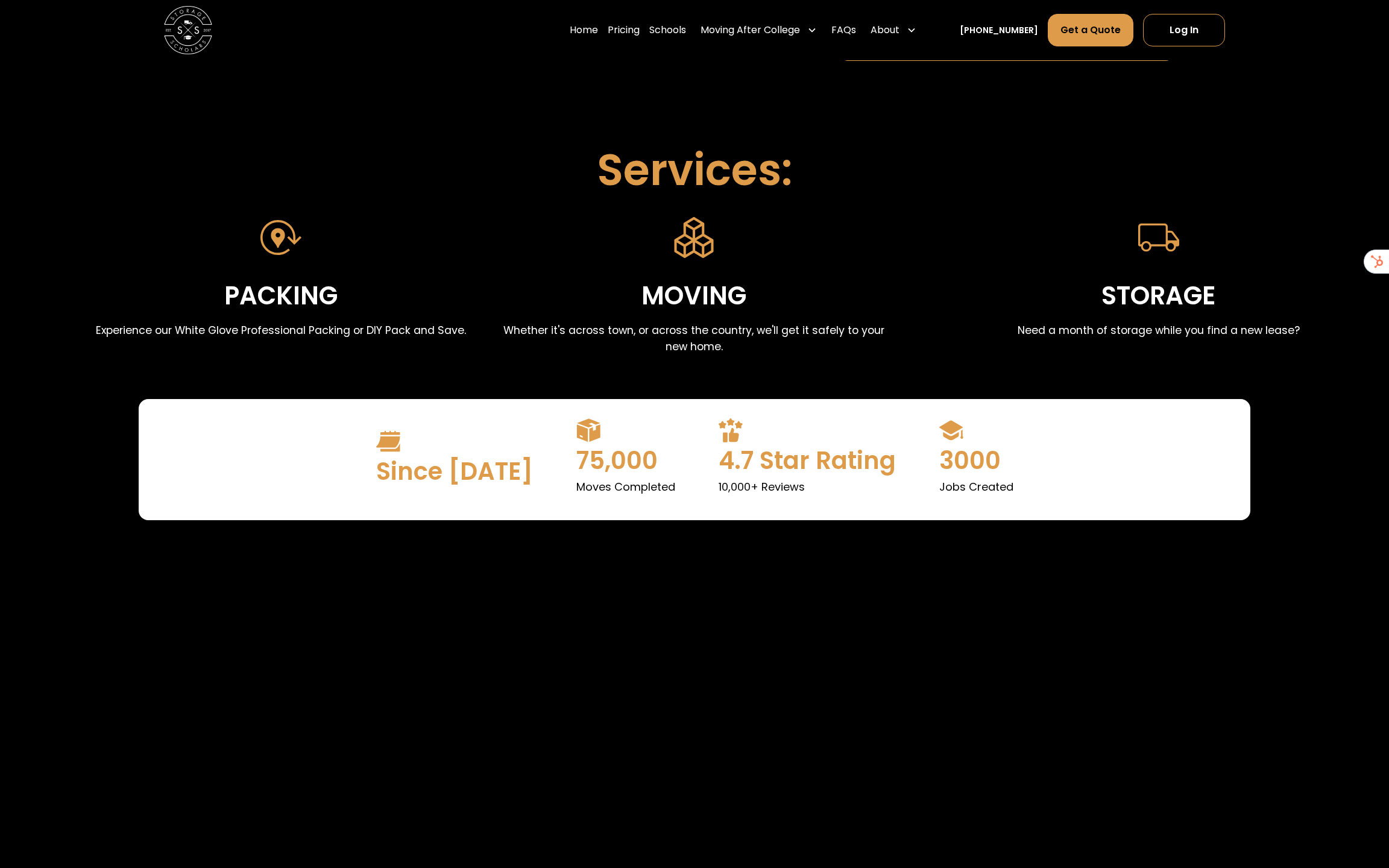
scroll to position [428, 0]
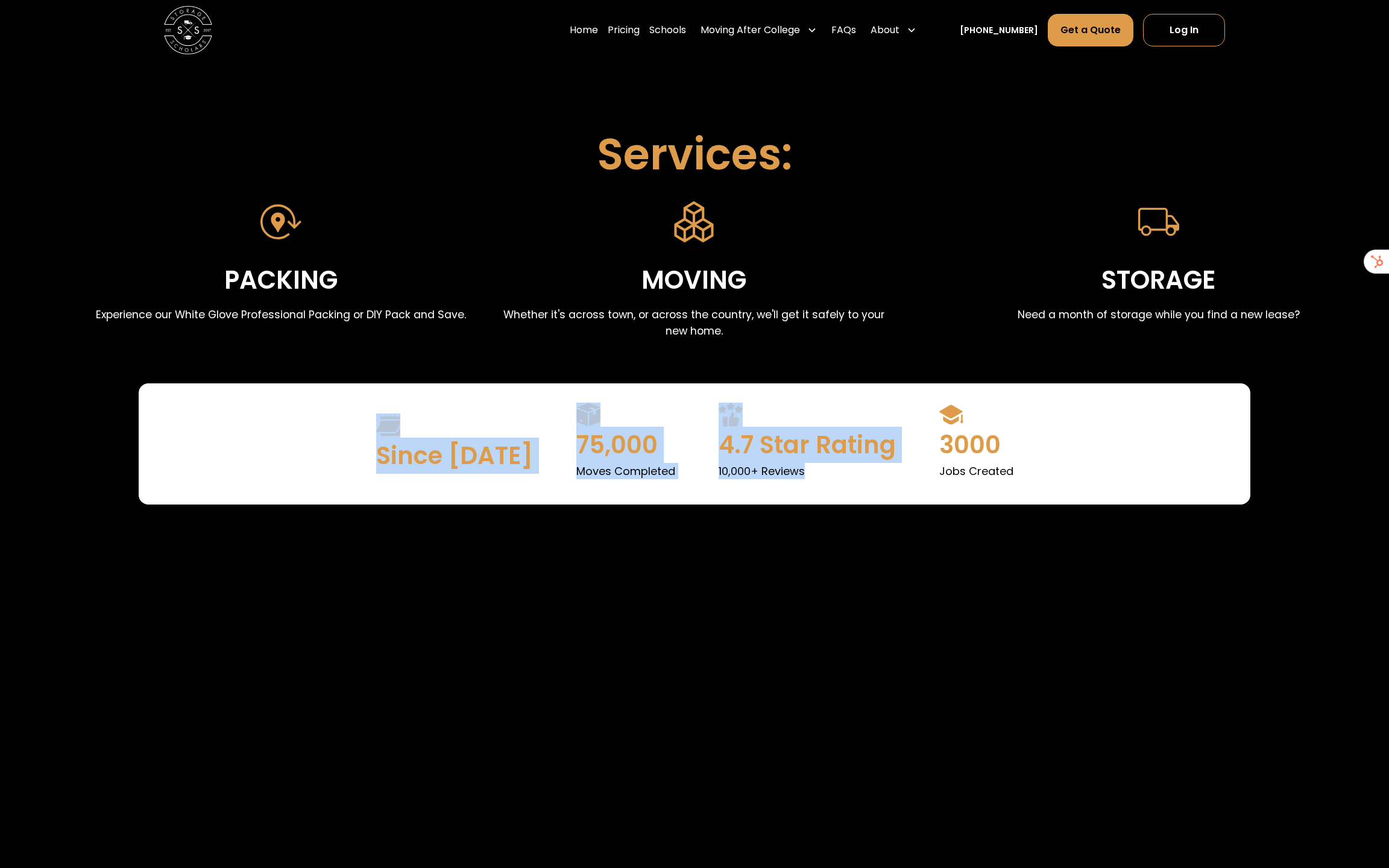
drag, startPoint x: 837, startPoint y: 486, endPoint x: 398, endPoint y: 424, distance: 443.4
click at [398, 424] on div "Since [DATE] 75,000 Moves Completed 4.7 Star Rating 10,000+ Reviews 3000 Jobs C…" at bounding box center [694, 444] width 868 height 121
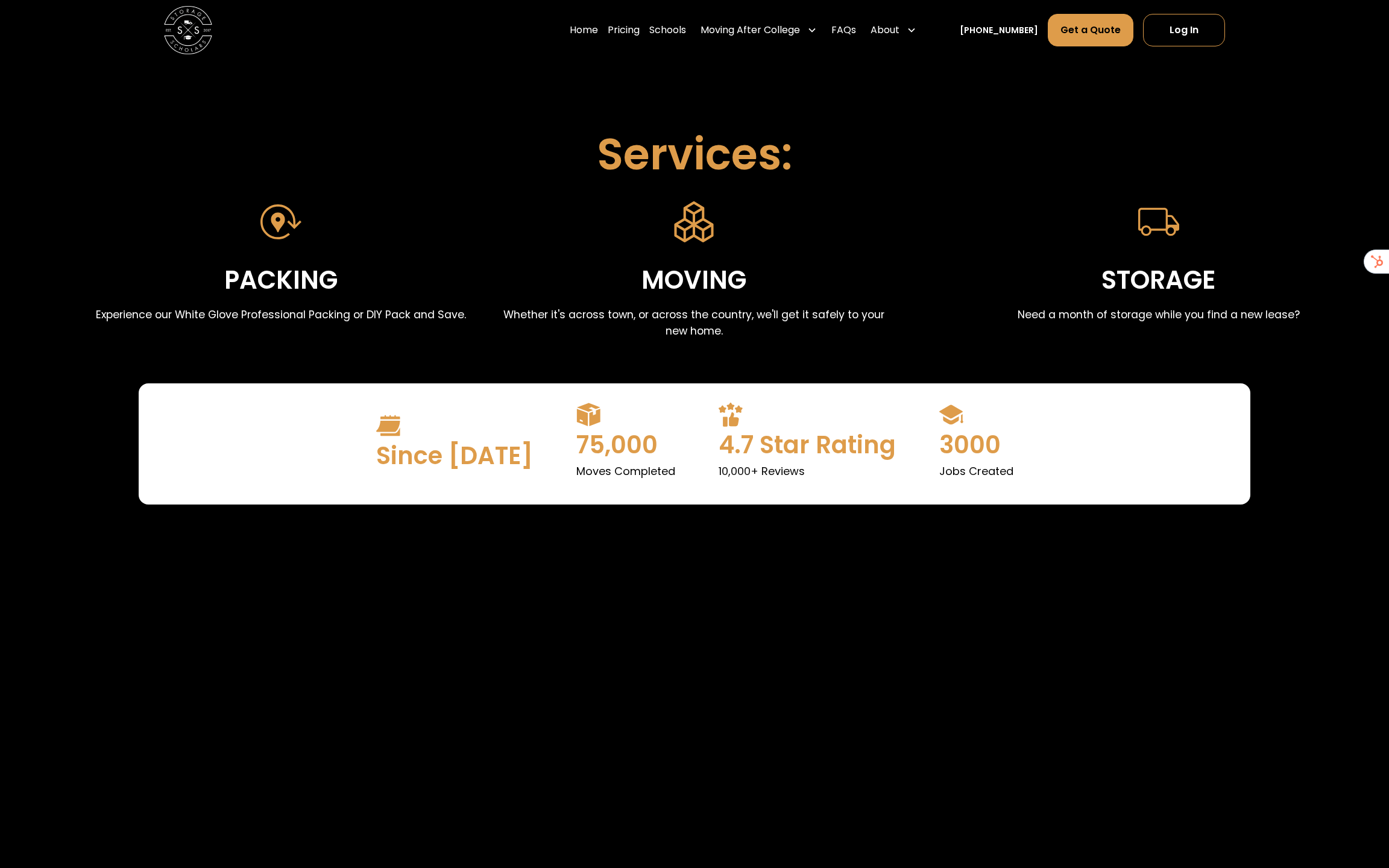
click at [535, 445] on div "Since [DATE] 75,000 Moves Completed 4.7 Star Rating 10,000+ Reviews 3000 Jobs C…" at bounding box center [694, 444] width 868 height 82
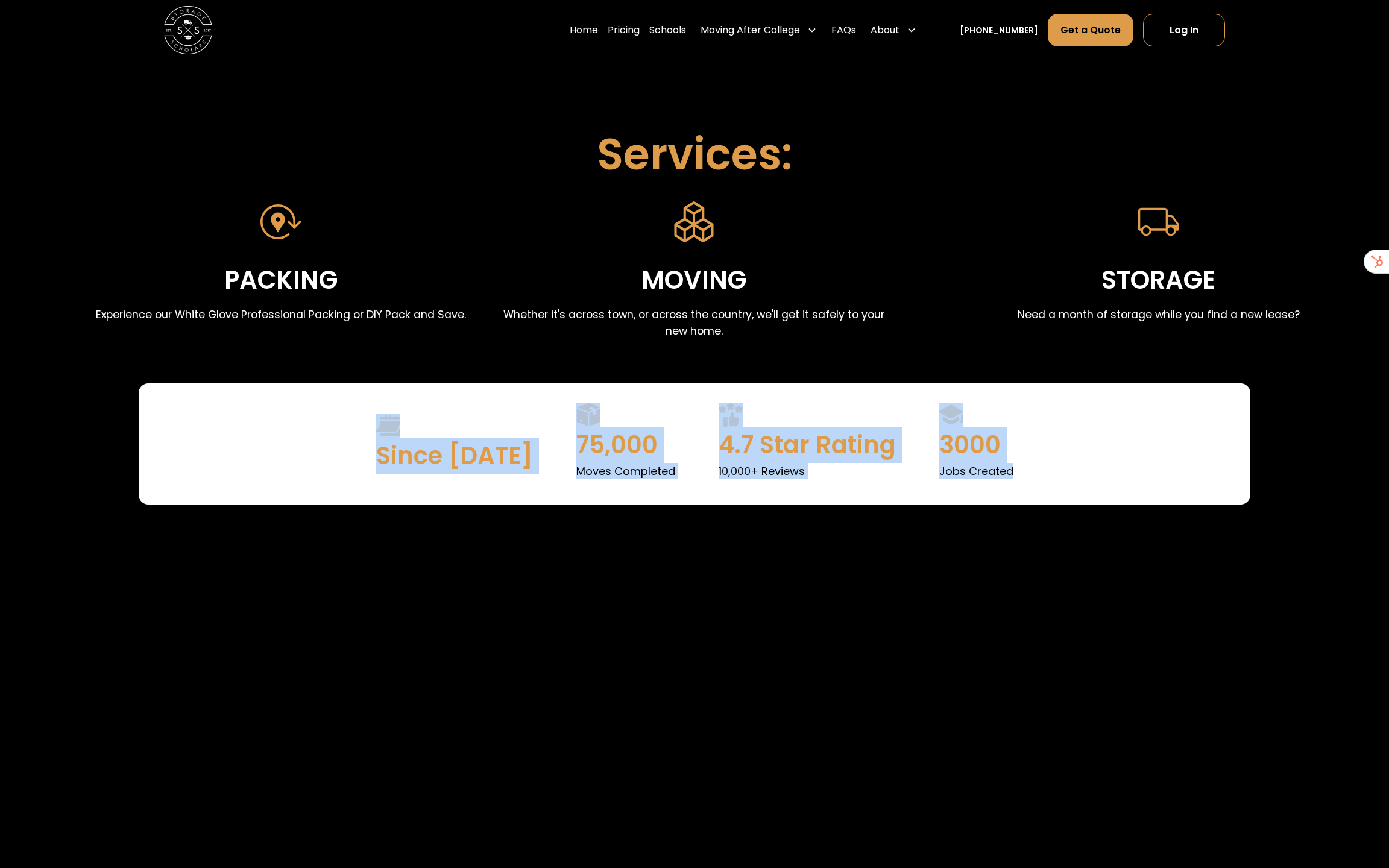
drag, startPoint x: 518, startPoint y: 423, endPoint x: 357, endPoint y: 403, distance: 162.2
click at [357, 403] on div "Since [DATE] 75,000 Moves Completed 4.7 Star Rating 10,000+ Reviews 3000 Jobs C…" at bounding box center [694, 444] width 868 height 121
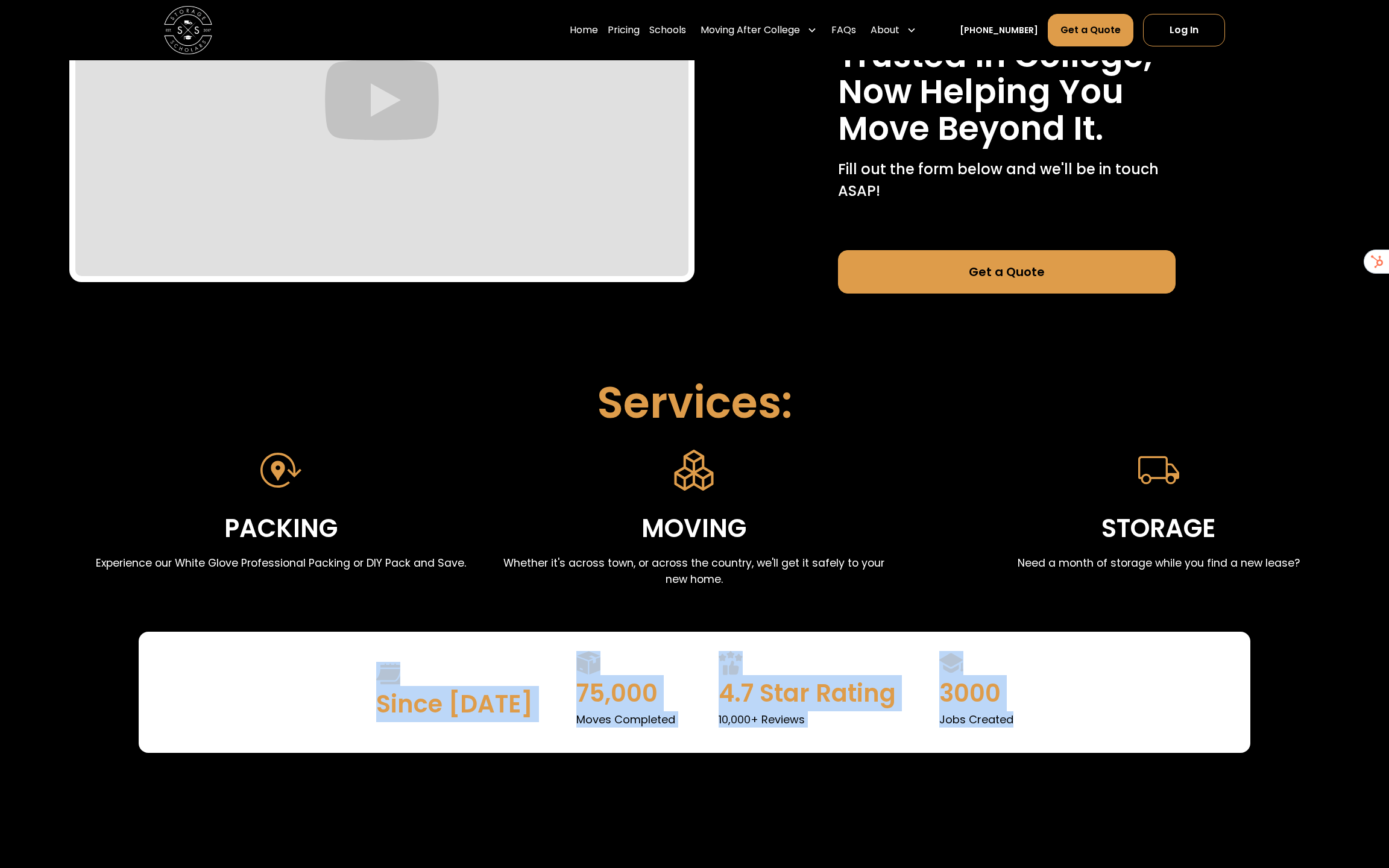
scroll to position [360, 0]
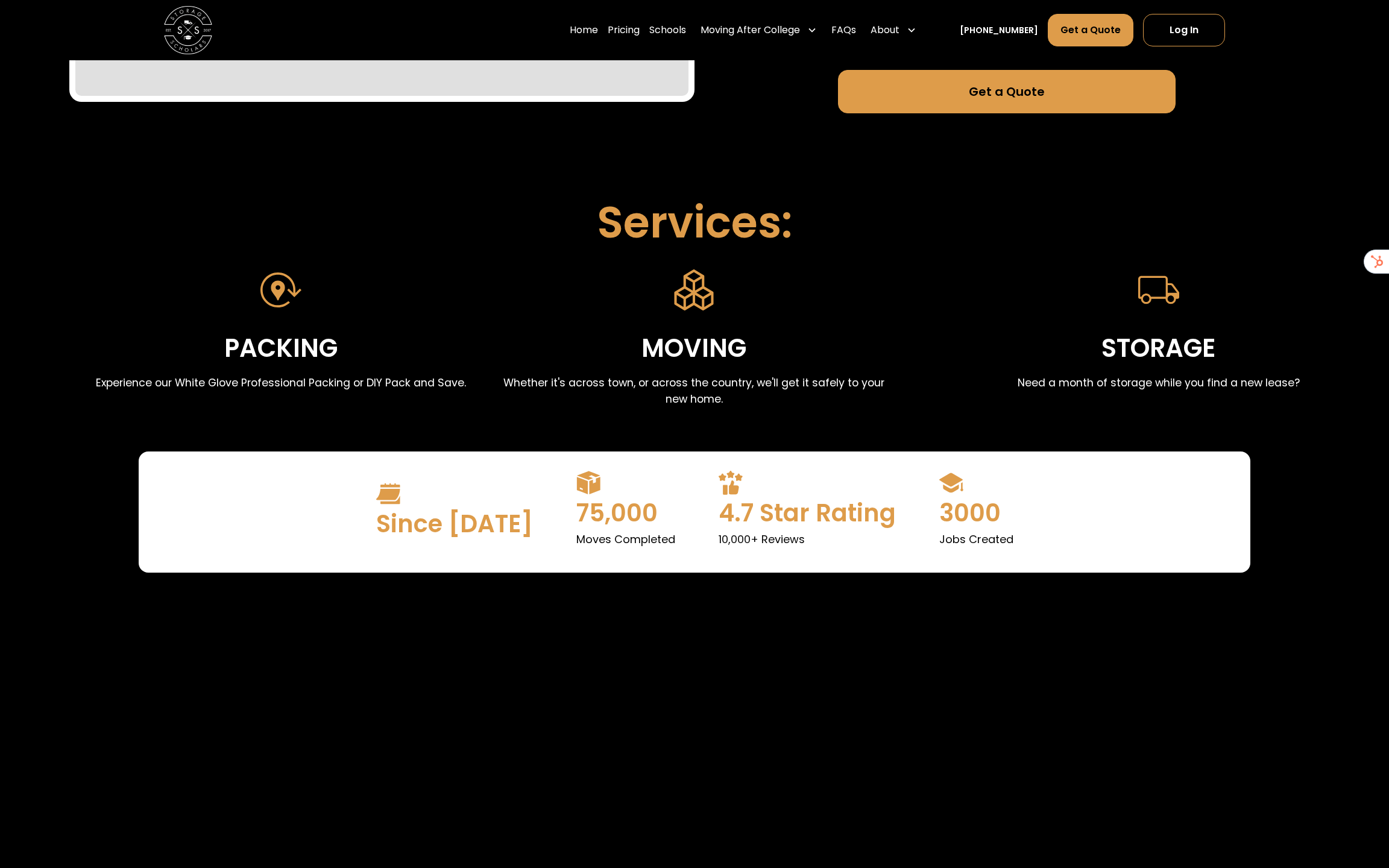
click at [1057, 509] on div "Since [DATE] 75,000 Moves Completed 4.7 Star Rating 10,000+ Reviews 3000 Jobs C…" at bounding box center [694, 512] width 868 height 82
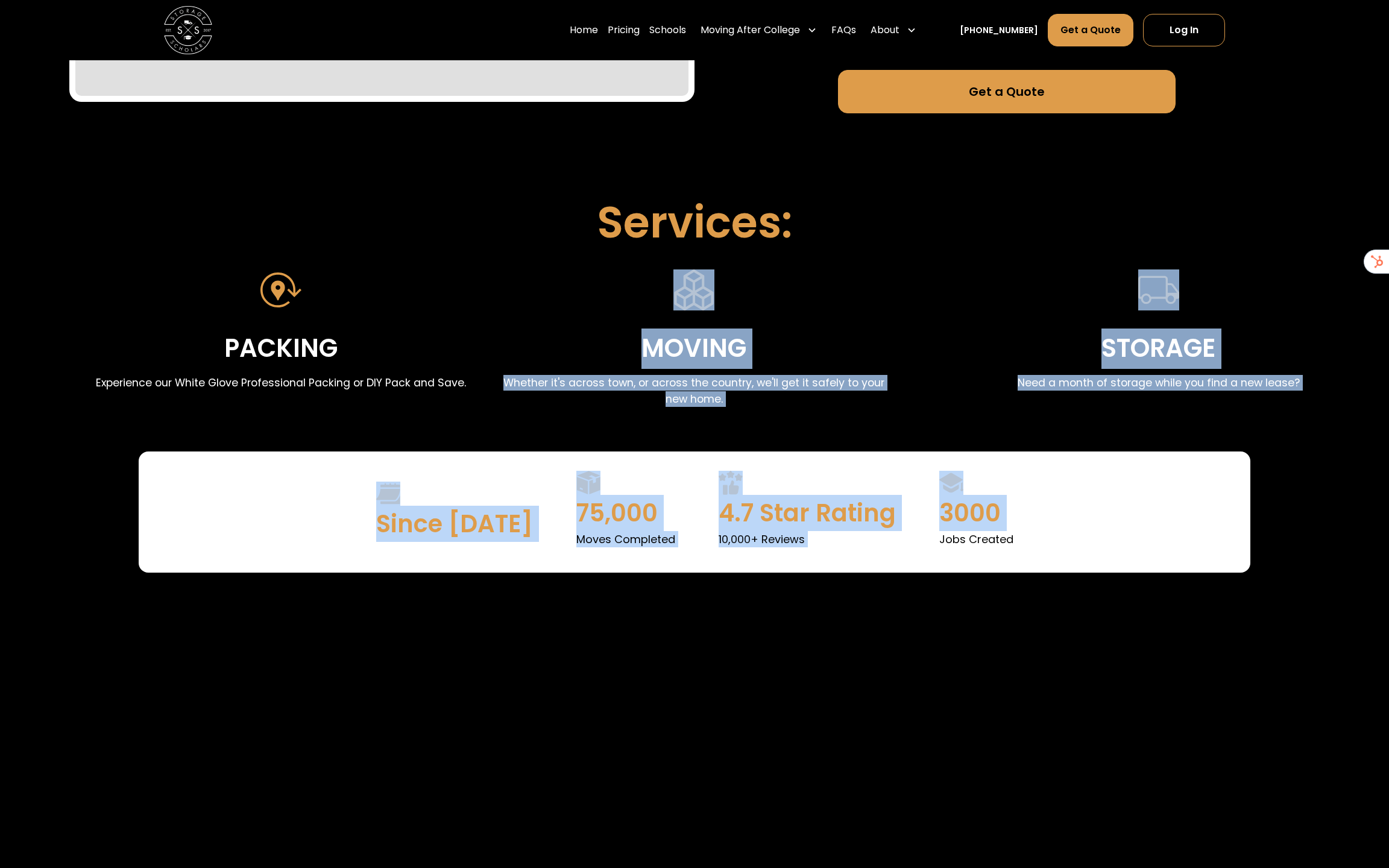
drag, startPoint x: 1057, startPoint y: 509, endPoint x: 393, endPoint y: 423, distance: 669.5
click at [393, 423] on div "75,000 moves since [DATE] The Movers You Trusted in College, Now Helping You Mo…" at bounding box center [694, 739] width 1251 height 2078
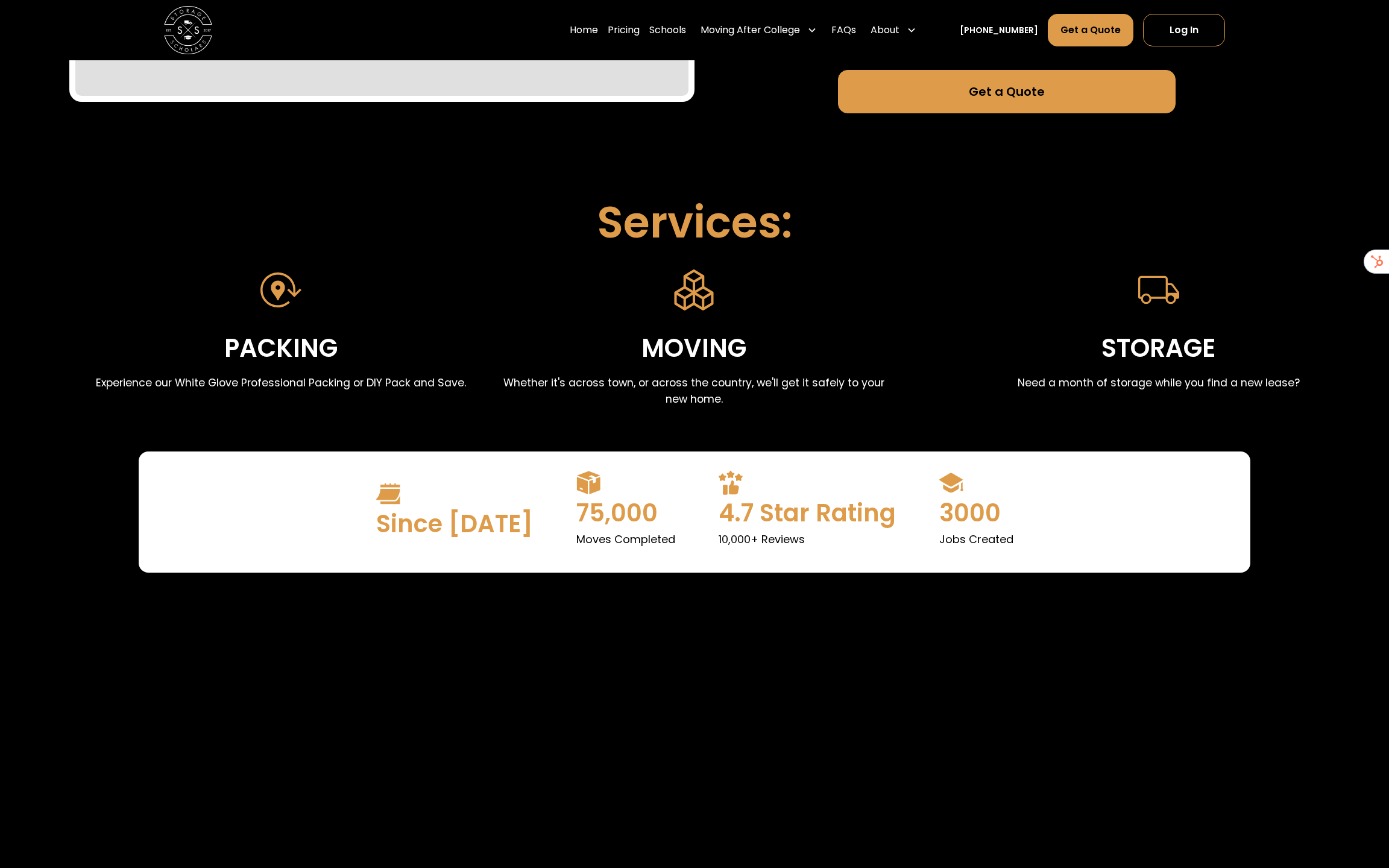
click at [635, 496] on div "75,000" at bounding box center [626, 513] width 99 height 36
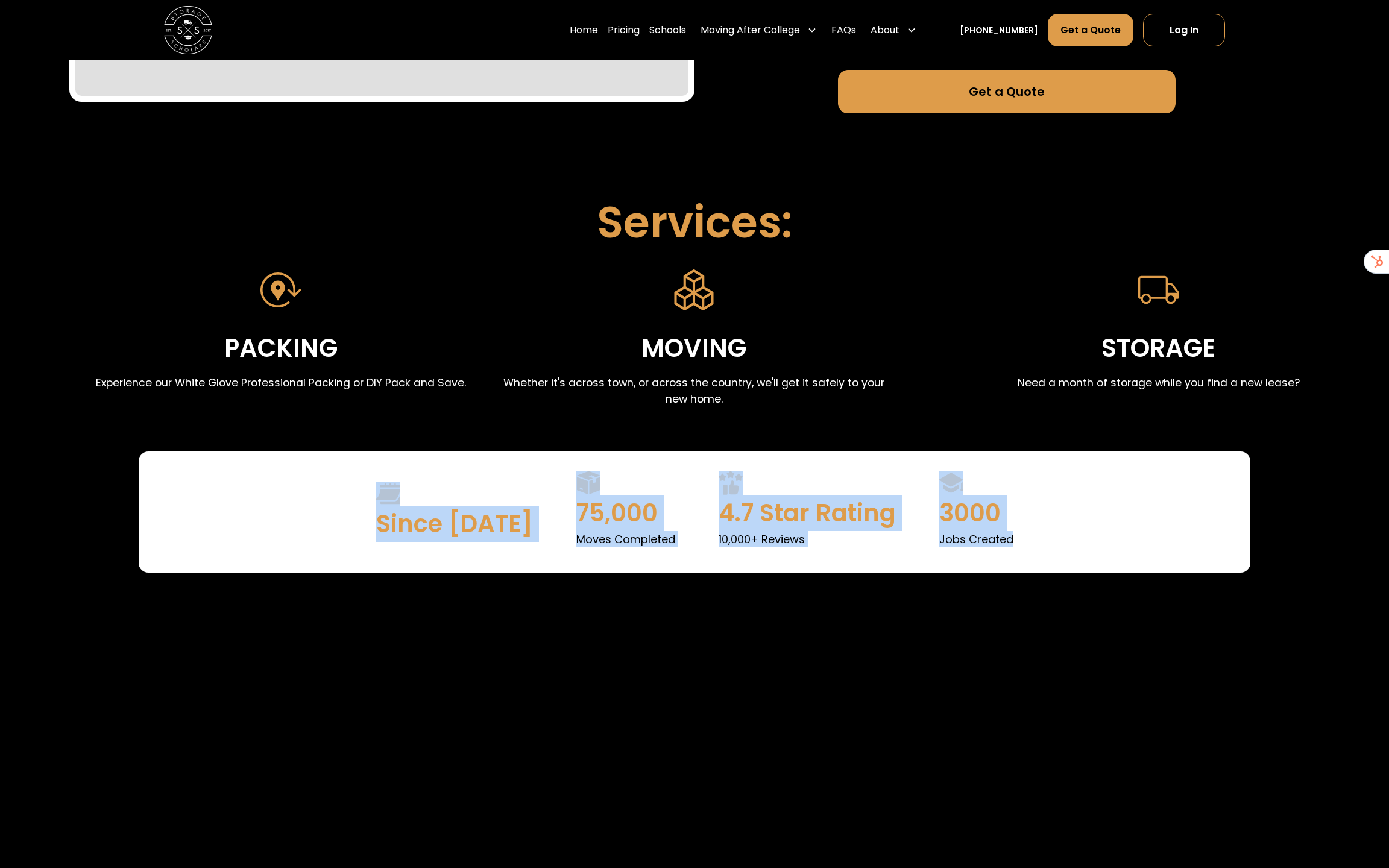
drag, startPoint x: 1040, startPoint y: 535, endPoint x: 316, endPoint y: 482, distance: 725.9
click at [316, 482] on div "Since 2017 75,000 Moves Completed 4.7 Star Rating 10,000+ Reviews 3000 Jobs Cre…" at bounding box center [694, 512] width 868 height 82
click at [618, 494] on div "75,000 Moves Completed" at bounding box center [626, 512] width 99 height 82
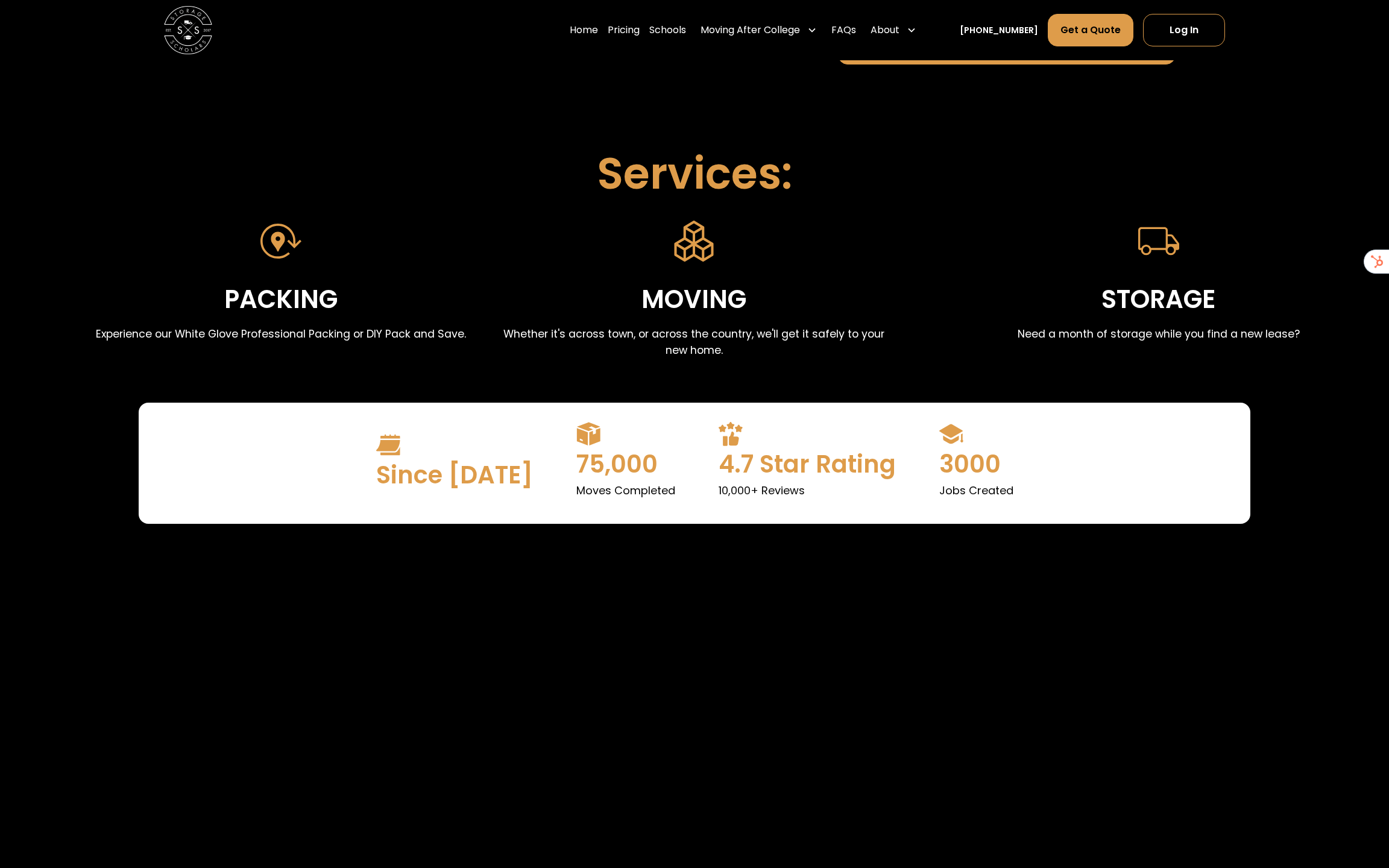
scroll to position [446, 0]
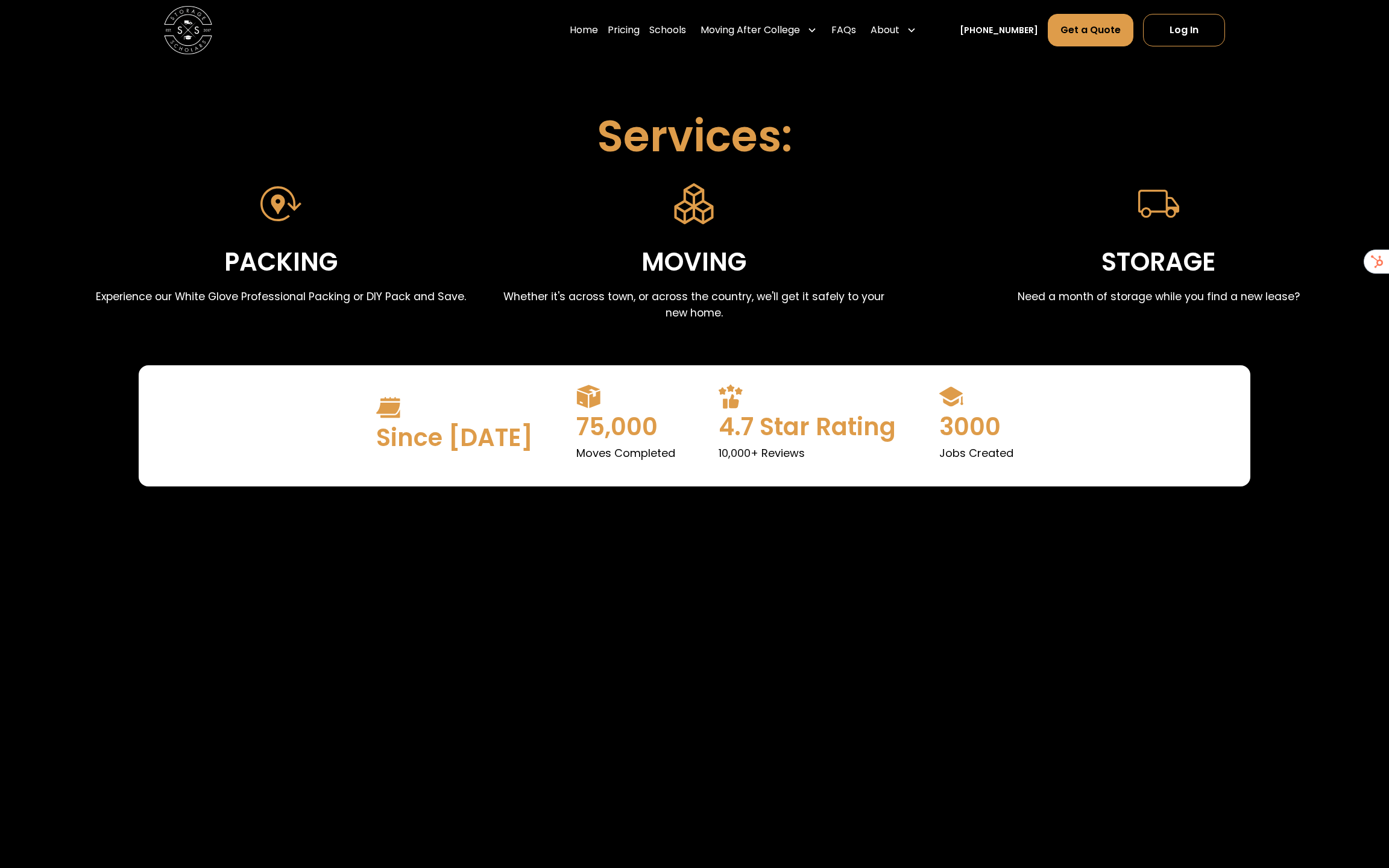
click at [857, 465] on div "4.7 Star Rating 10,000+ Reviews" at bounding box center [808, 425] width 177 height 82
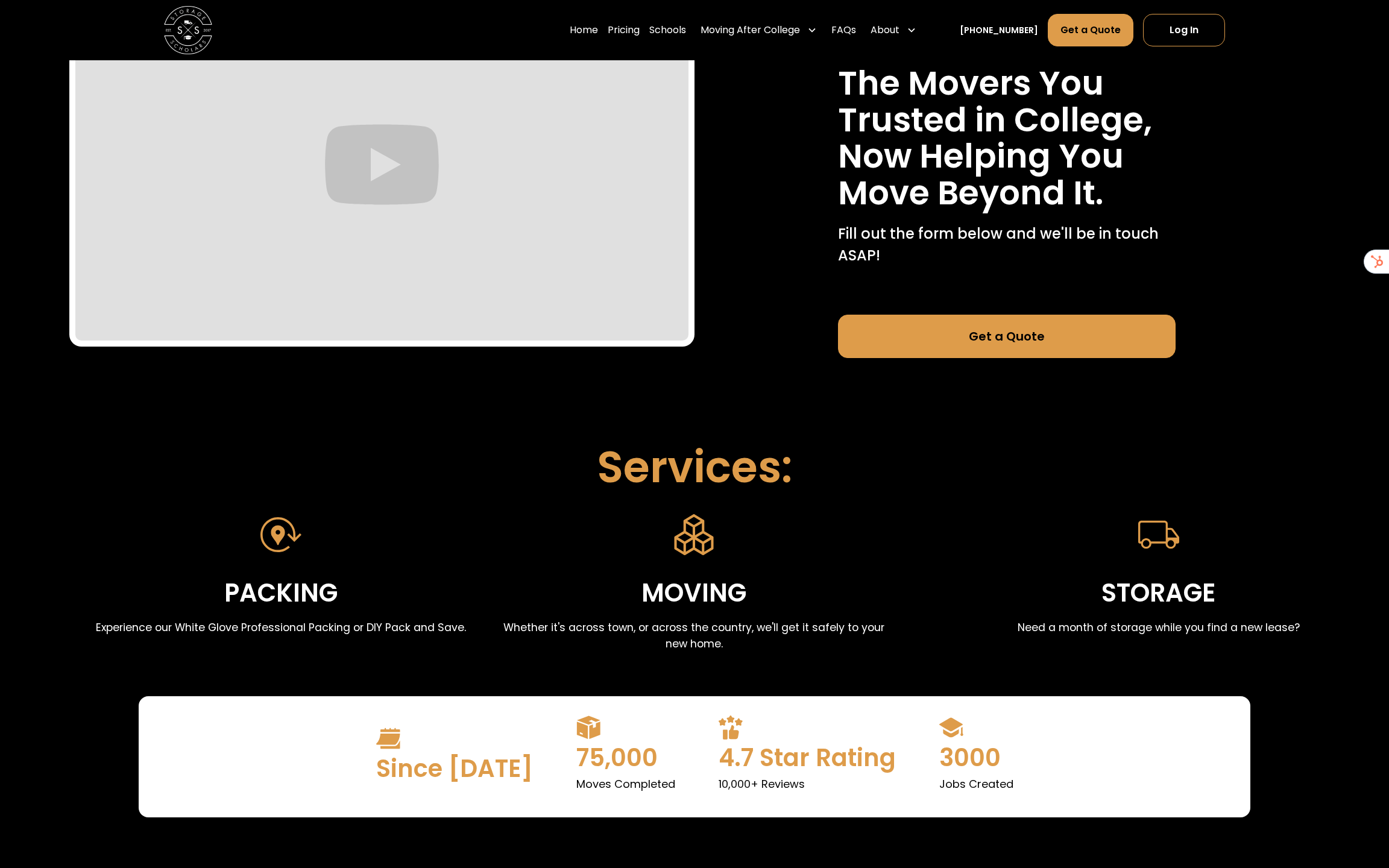
scroll to position [129, 0]
